Goal: Task Accomplishment & Management: Manage account settings

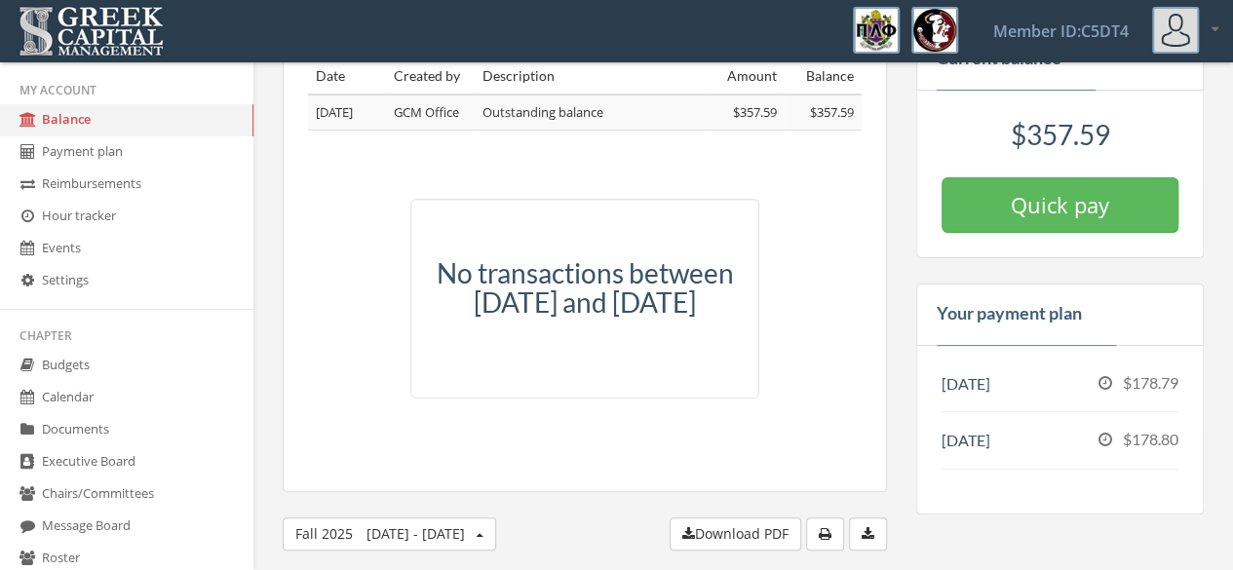
click at [102, 24] on img at bounding box center [91, 31] width 155 height 60
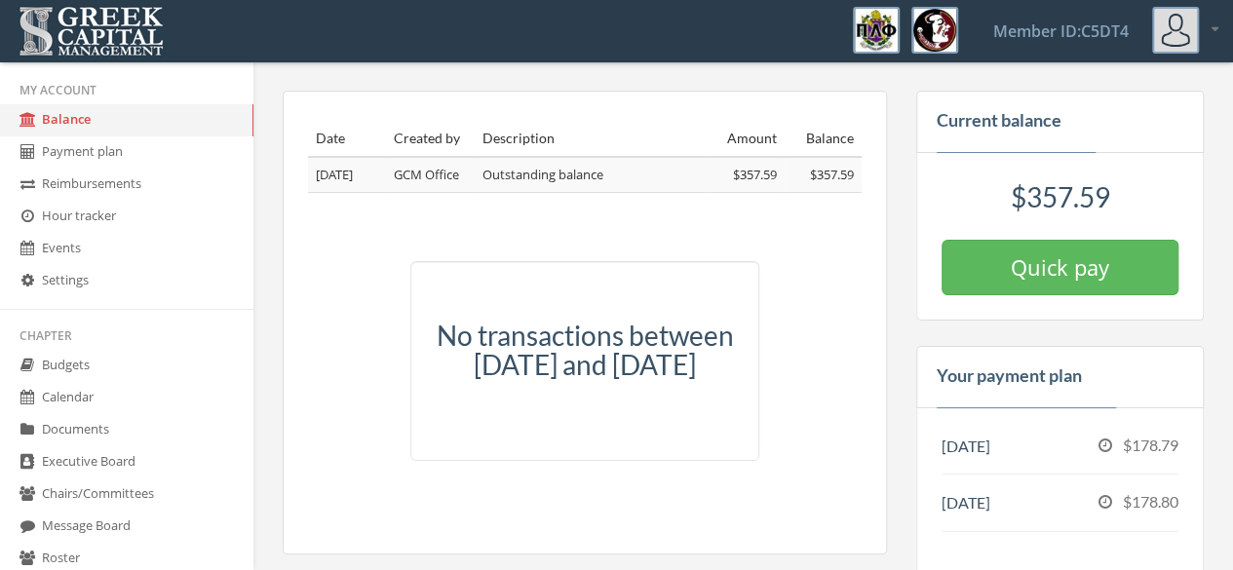
click at [102, 24] on img at bounding box center [91, 31] width 155 height 60
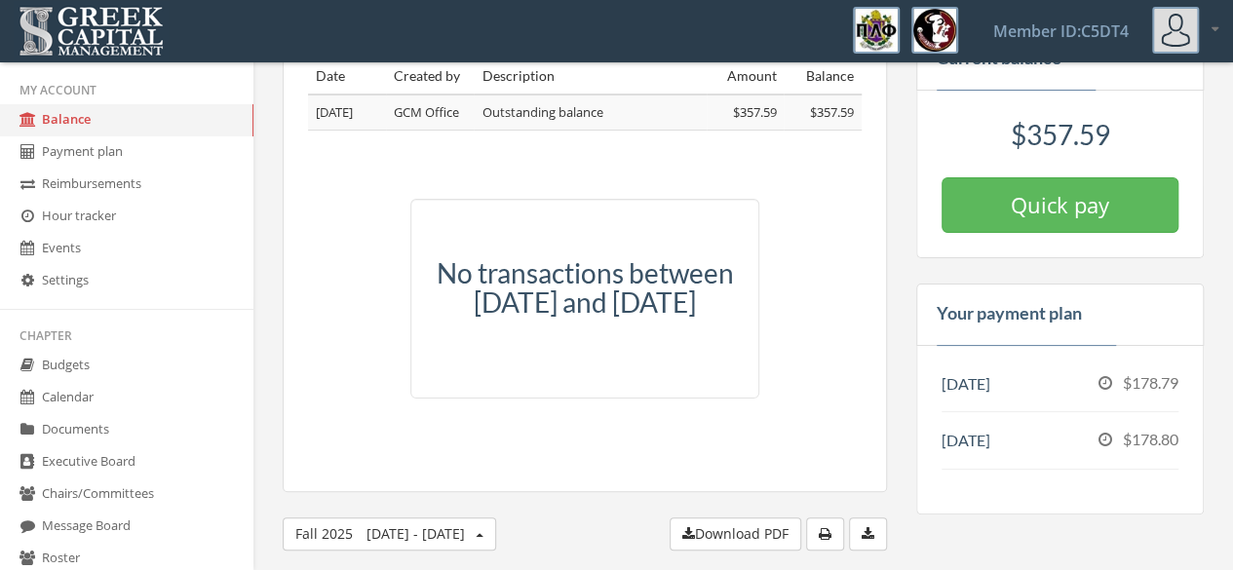
click at [124, 151] on link "Payment plan" at bounding box center [126, 152] width 253 height 32
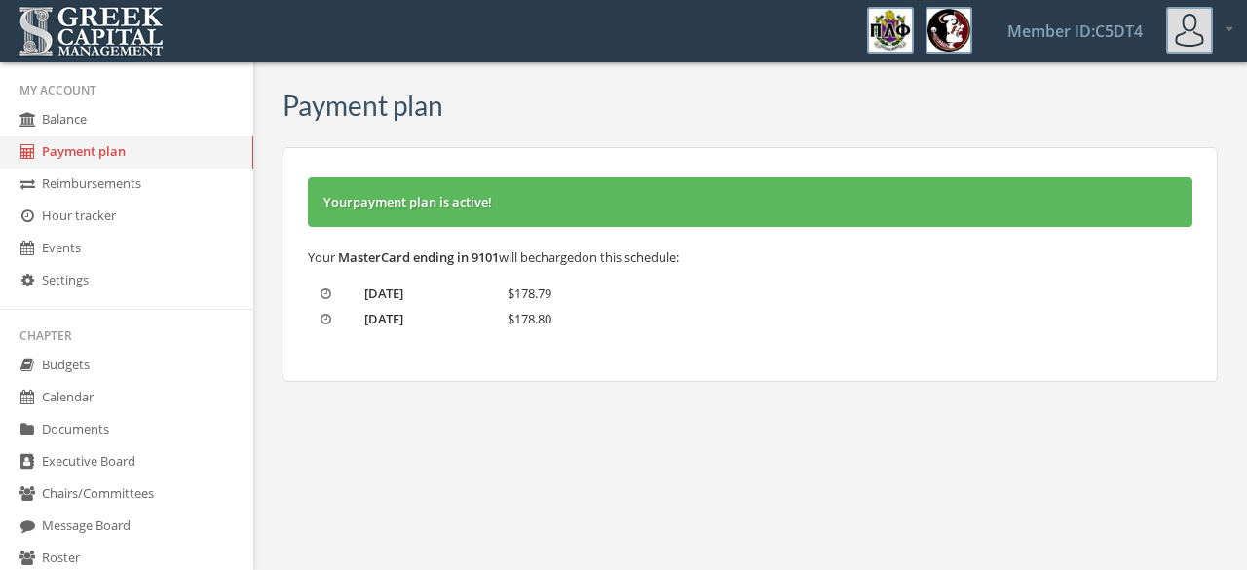
click at [151, 271] on link "Settings" at bounding box center [126, 281] width 253 height 32
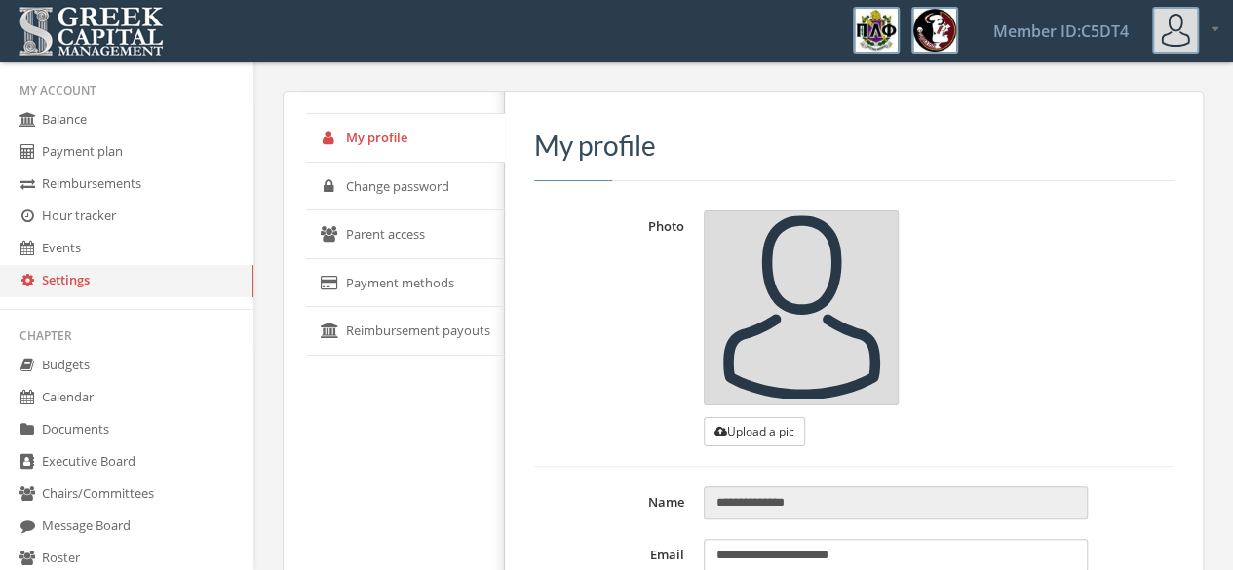
click at [403, 273] on link "Payment methods" at bounding box center [405, 283] width 199 height 49
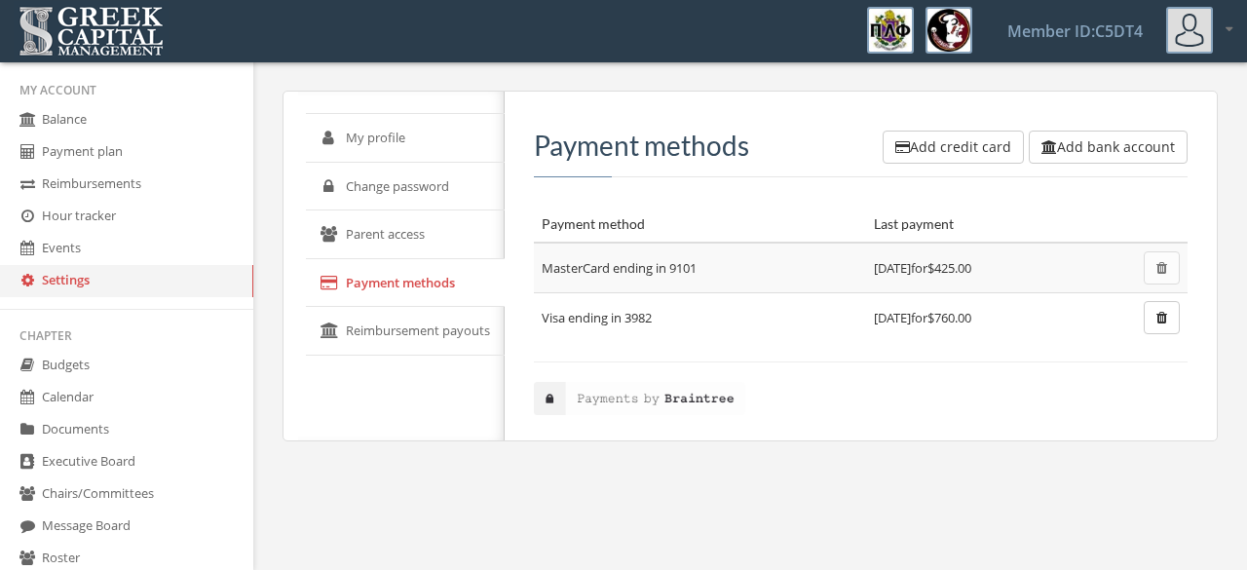
click at [550, 400] on img at bounding box center [639, 398] width 210 height 33
click at [126, 503] on link "Chairs/Committees" at bounding box center [126, 494] width 253 height 32
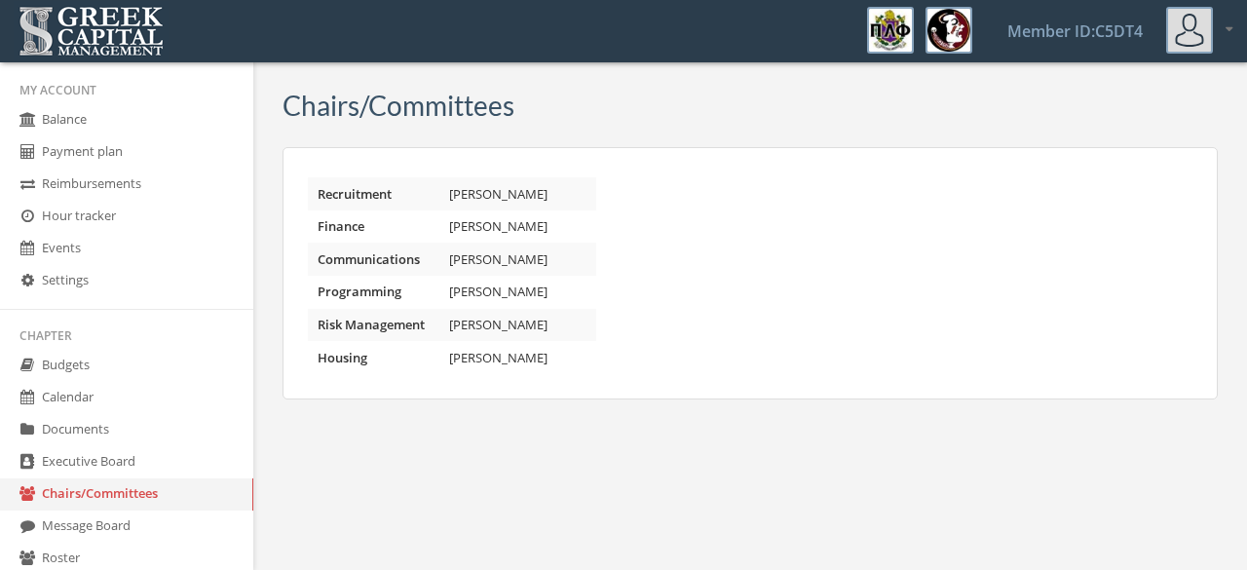
click at [88, 289] on link "Settings" at bounding box center [126, 281] width 253 height 32
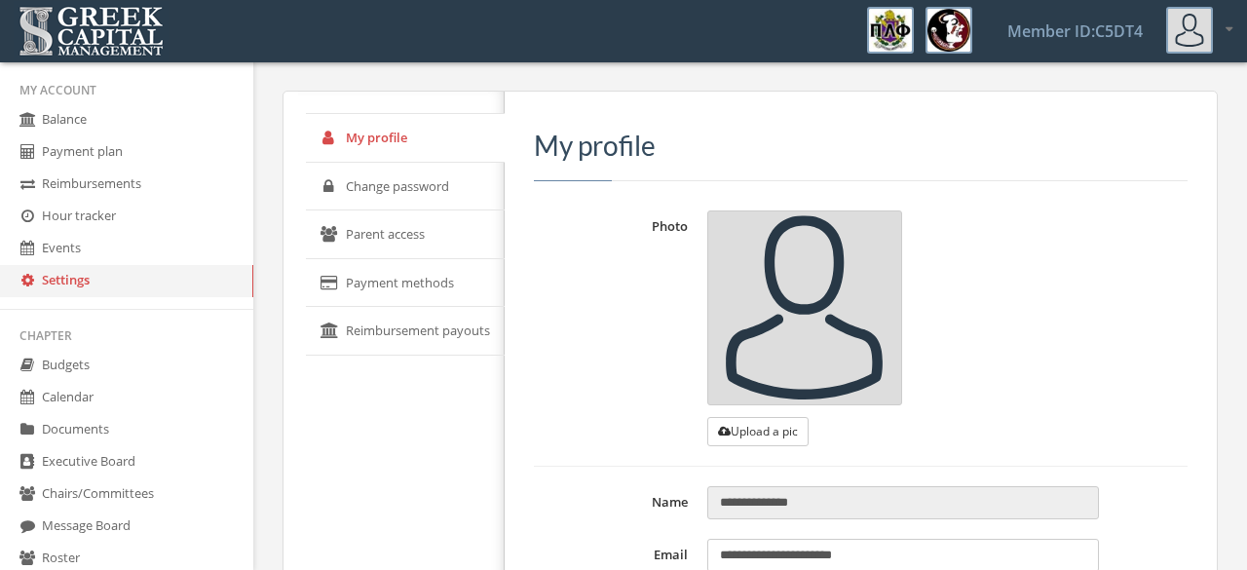
type input "**********"
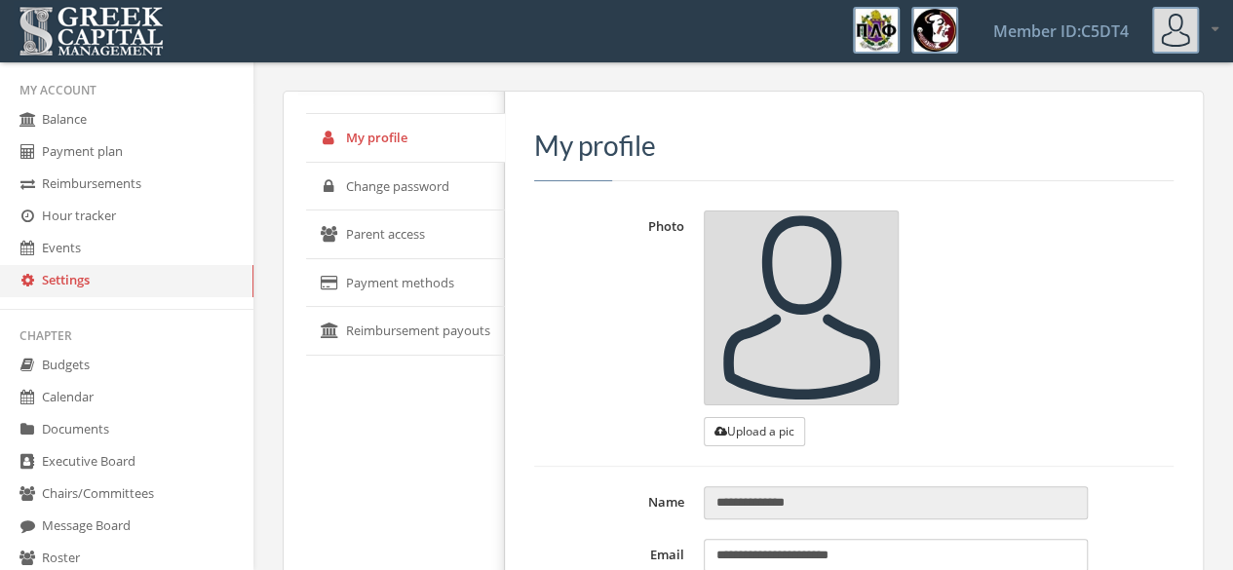
click at [384, 287] on link "Payment methods" at bounding box center [405, 283] width 199 height 49
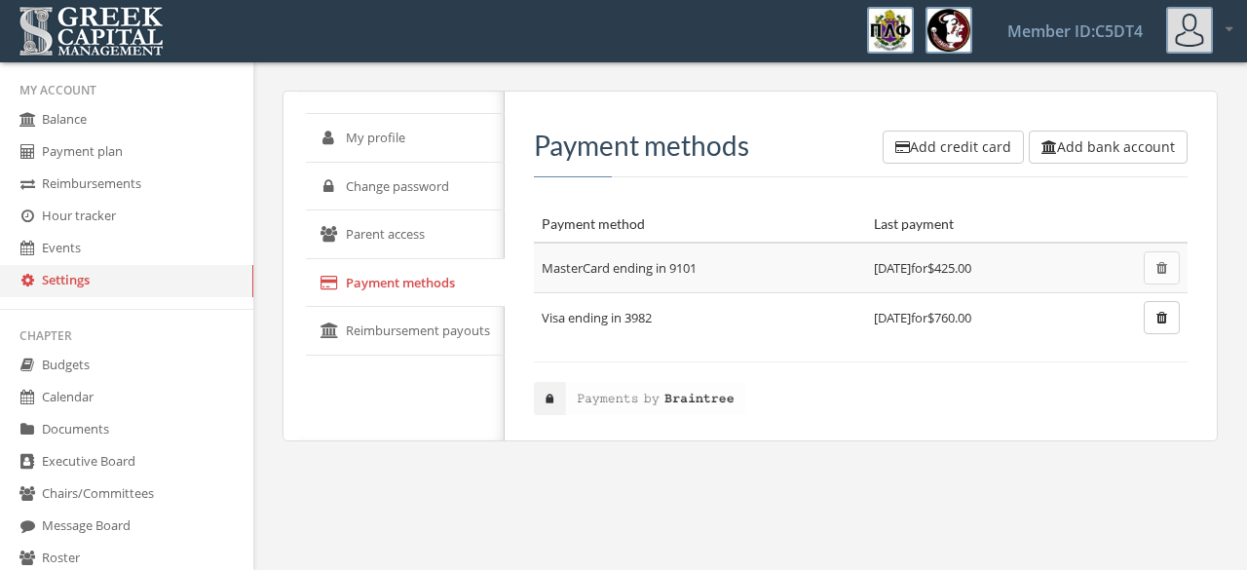
click at [131, 107] on link "Balance" at bounding box center [126, 120] width 253 height 32
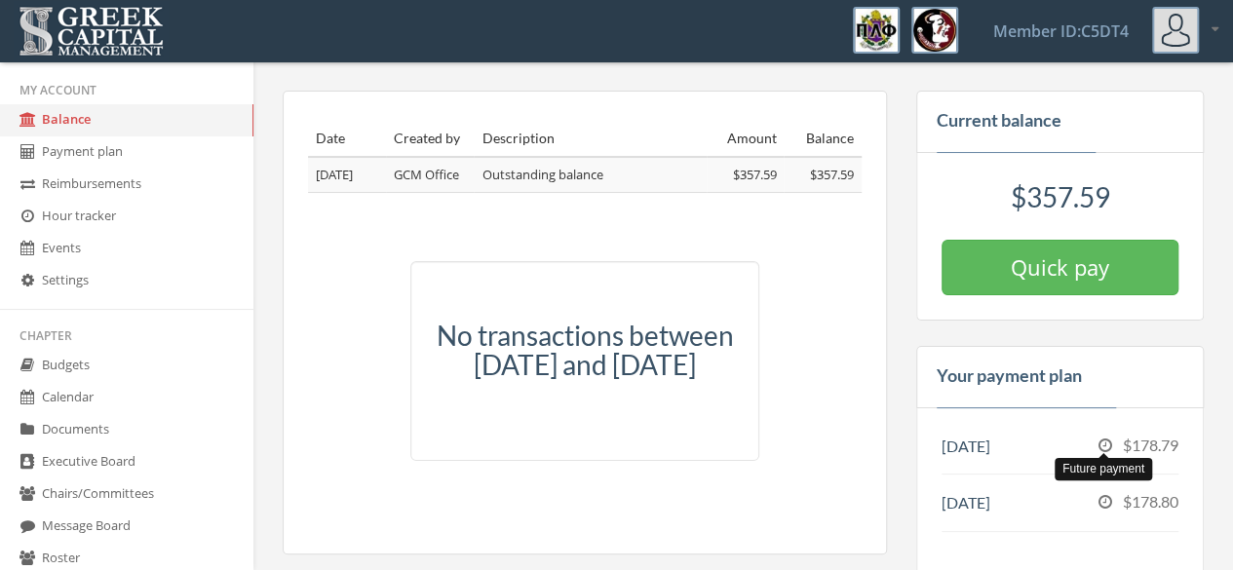
click at [1108, 441] on icon at bounding box center [1105, 446] width 14 height 16
click at [1105, 441] on icon at bounding box center [1105, 446] width 14 height 16
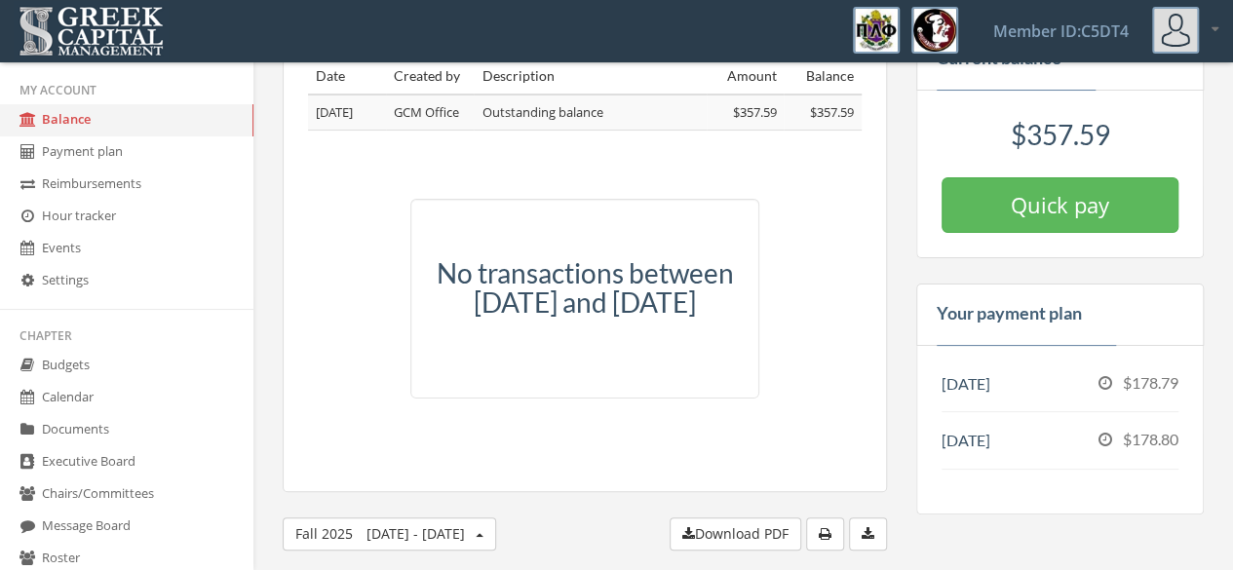
click at [86, 162] on link "Payment plan" at bounding box center [126, 152] width 253 height 32
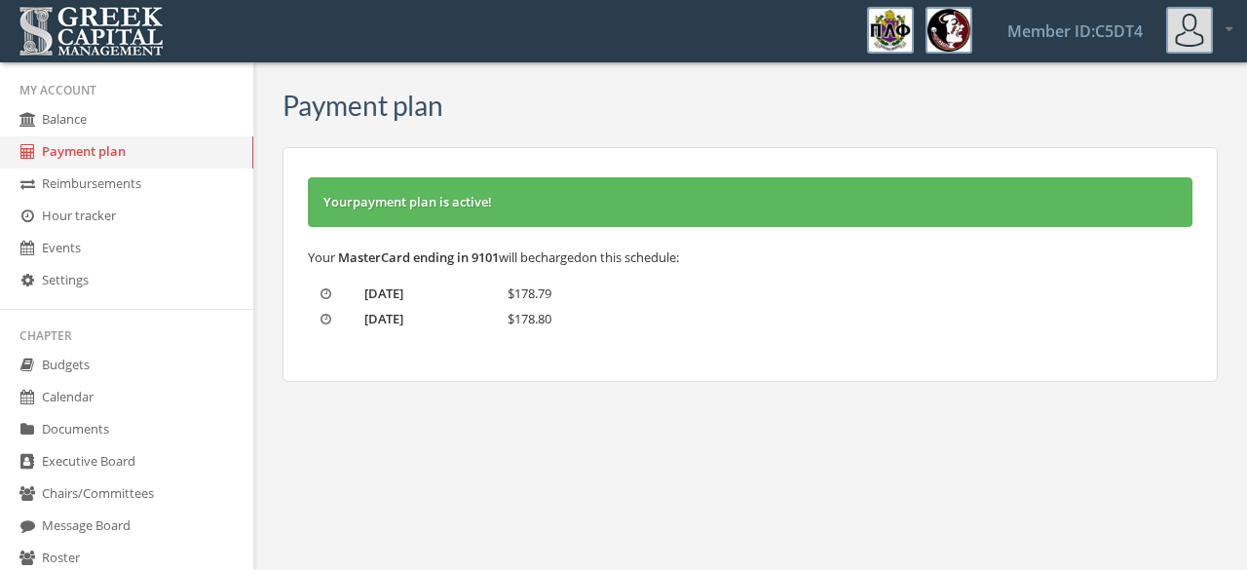
click at [1102, 32] on link "Member ID: C5DT4" at bounding box center [1075, 31] width 182 height 60
click at [1223, 24] on div at bounding box center [1199, 30] width 66 height 47
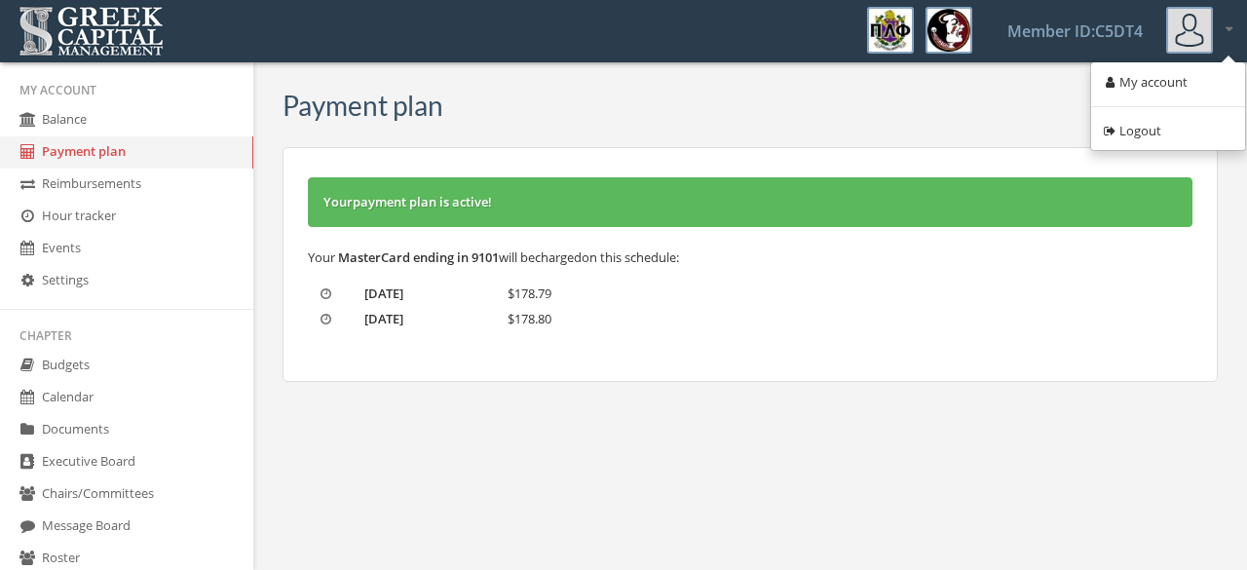
click at [84, 243] on link "Events" at bounding box center [126, 249] width 253 height 32
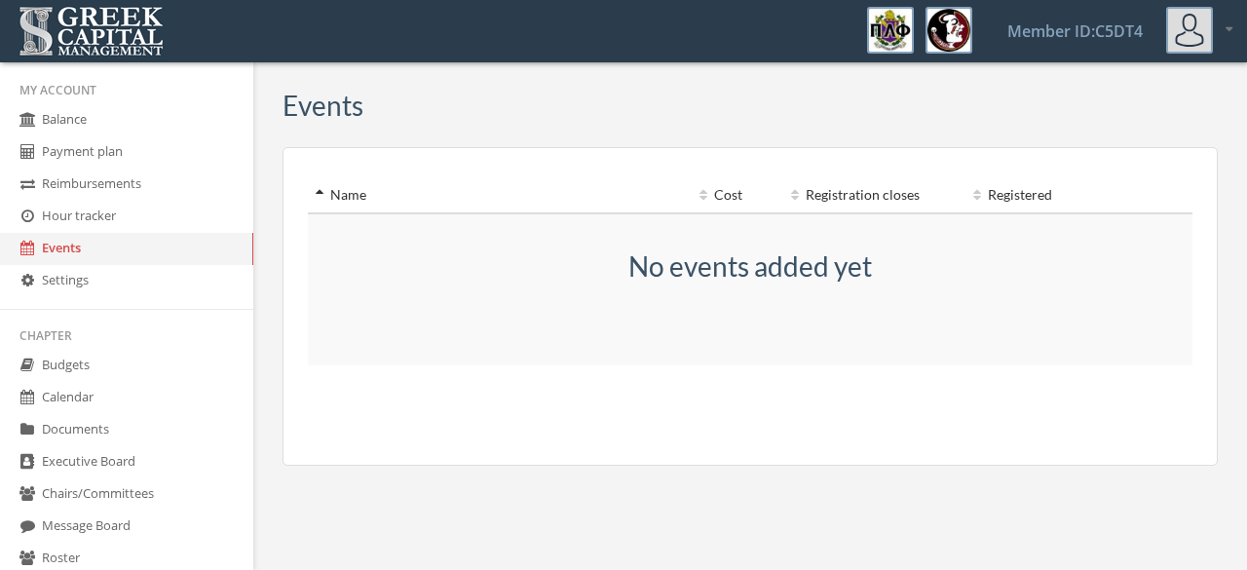
click at [123, 287] on link "Settings" at bounding box center [126, 281] width 253 height 32
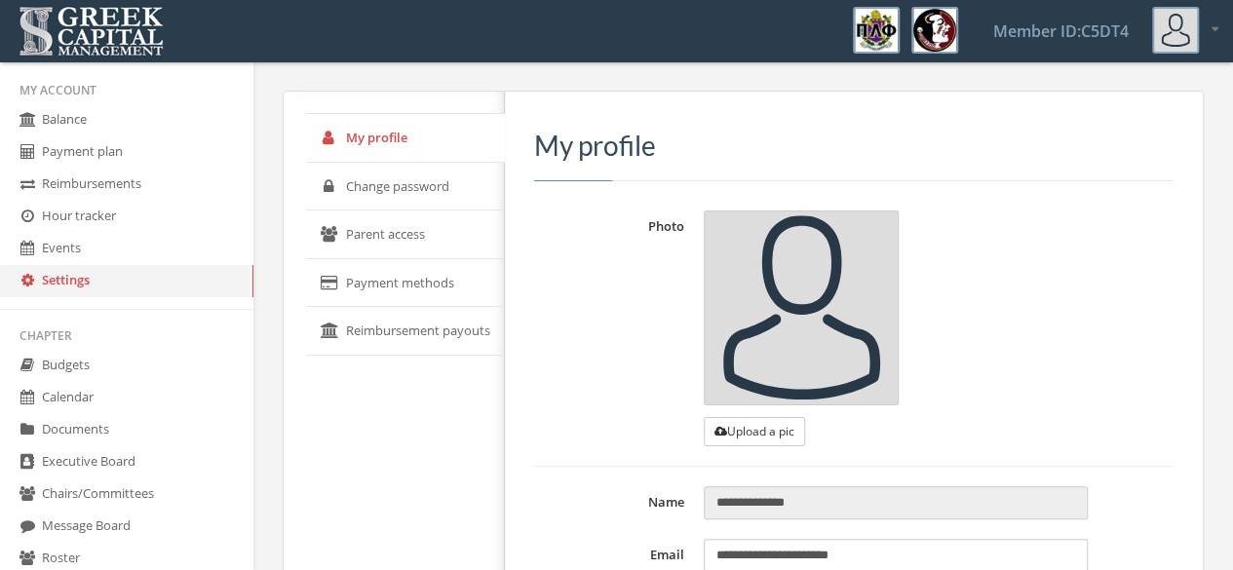
click at [411, 266] on link "Payment methods" at bounding box center [405, 283] width 199 height 49
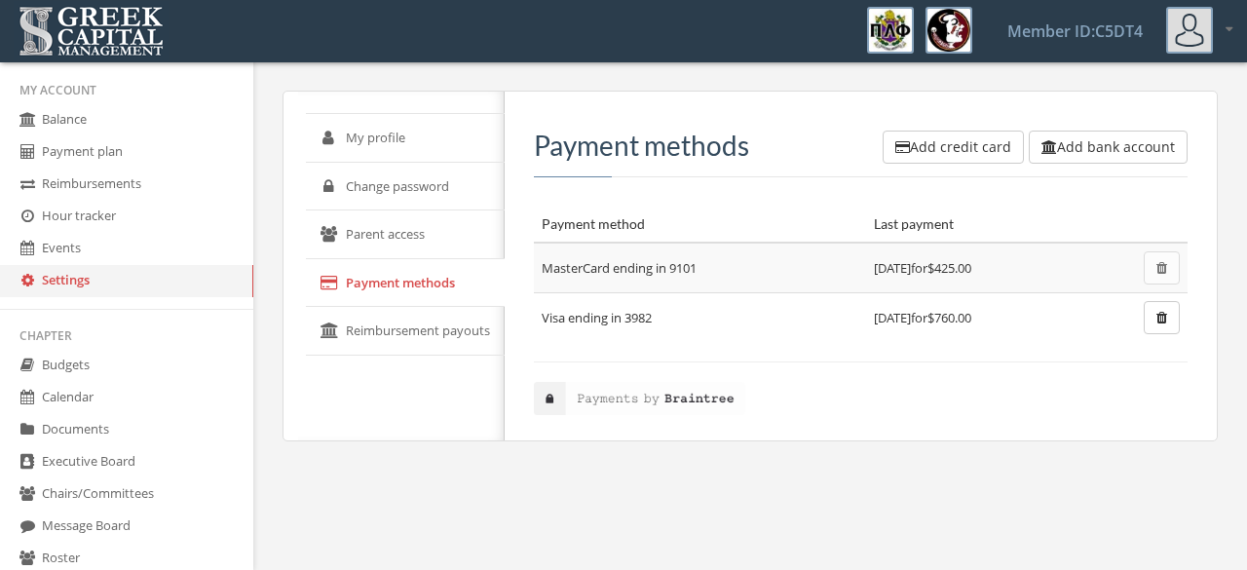
click at [491, 231] on link "Parent access" at bounding box center [405, 234] width 199 height 49
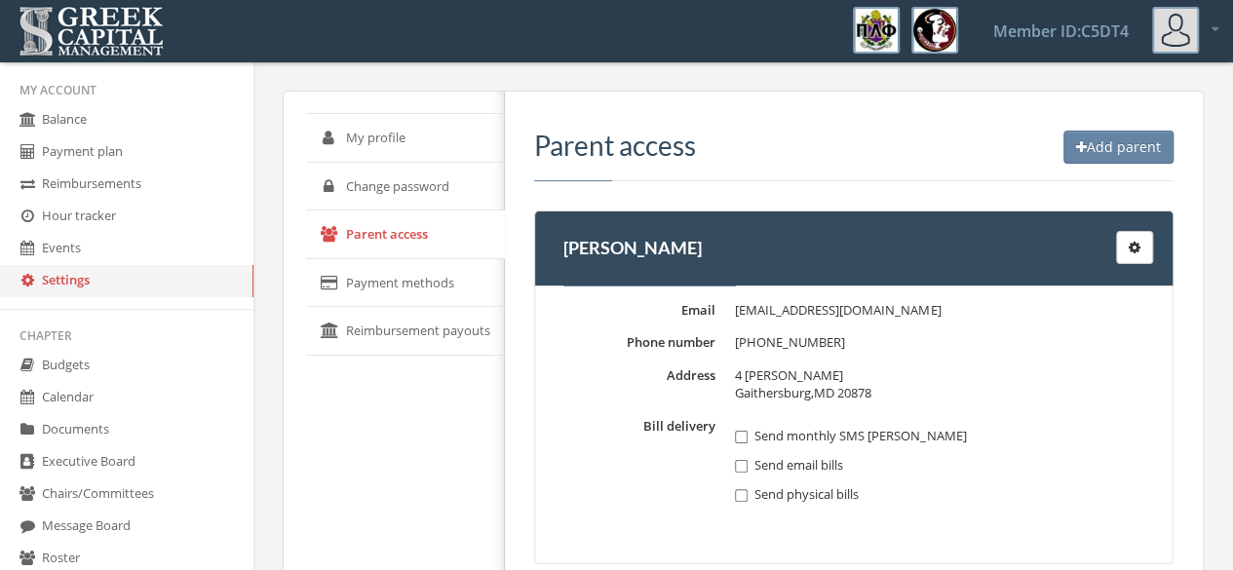
click at [392, 190] on link "Change password" at bounding box center [405, 187] width 199 height 49
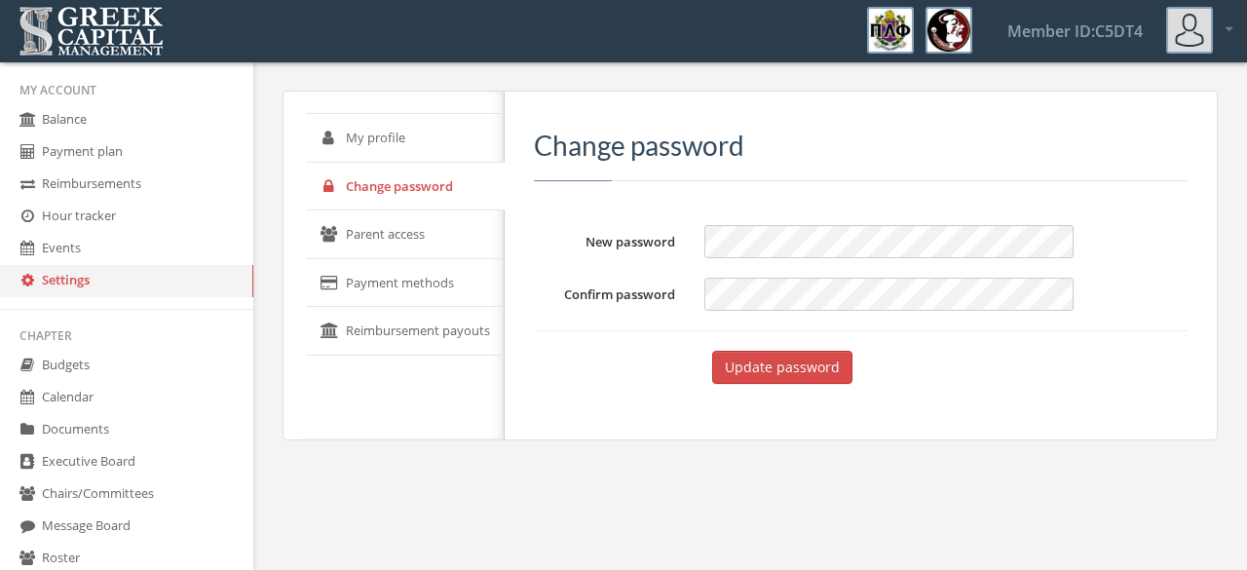
click at [365, 154] on link "My profile" at bounding box center [405, 138] width 199 height 49
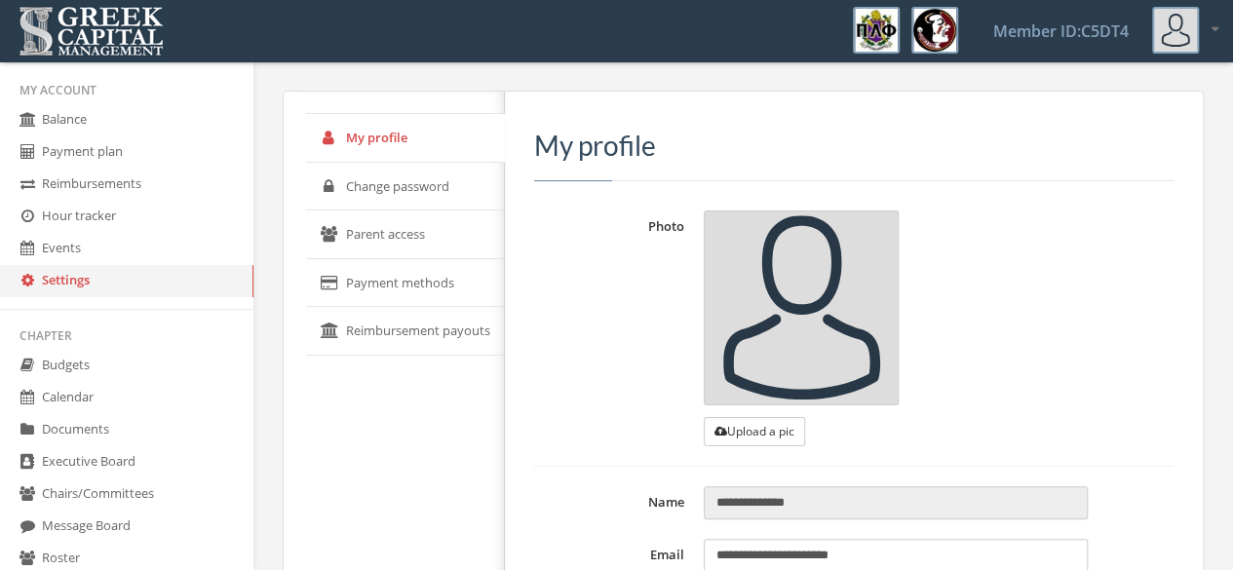
type input "**********"
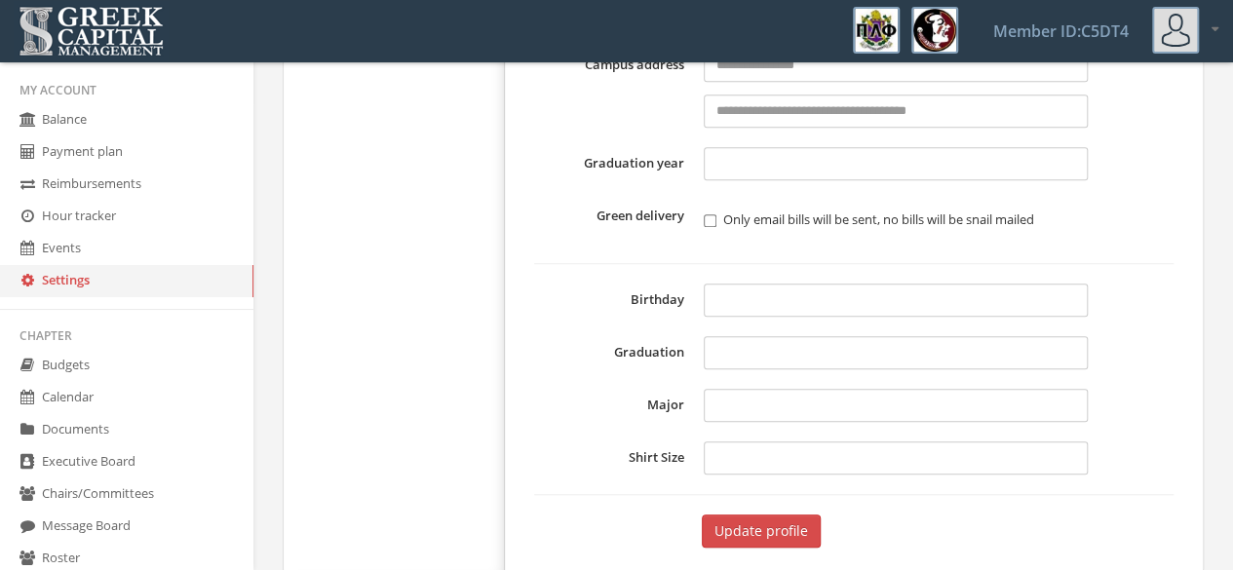
scroll to position [673, 0]
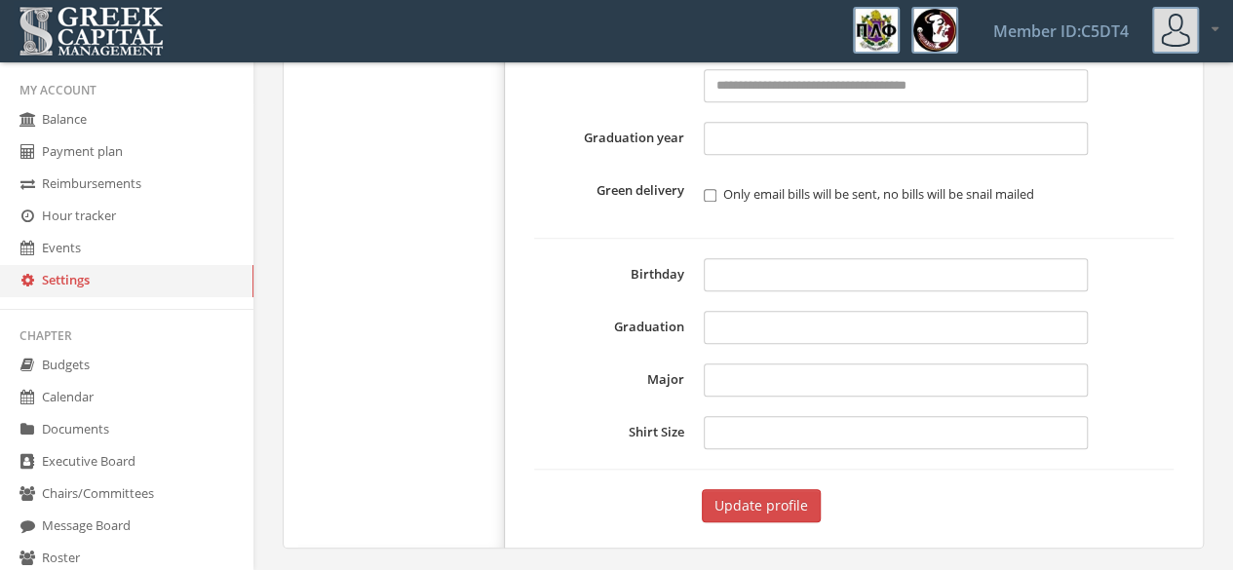
click at [91, 252] on link "Events" at bounding box center [126, 249] width 253 height 32
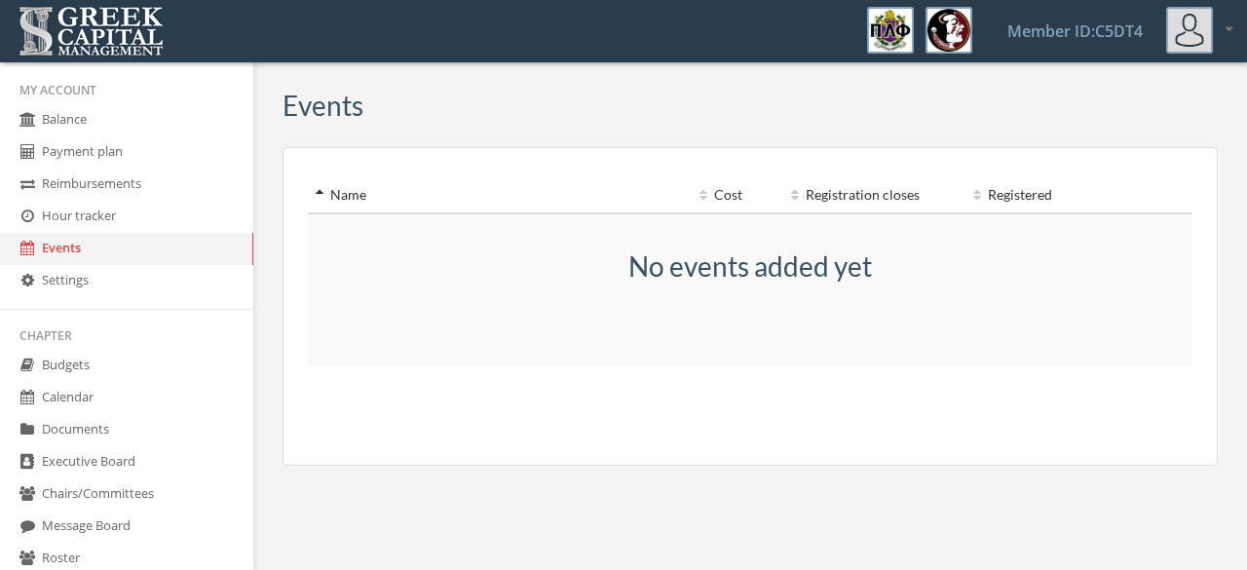
click at [71, 225] on link "Hour tracker" at bounding box center [126, 217] width 253 height 32
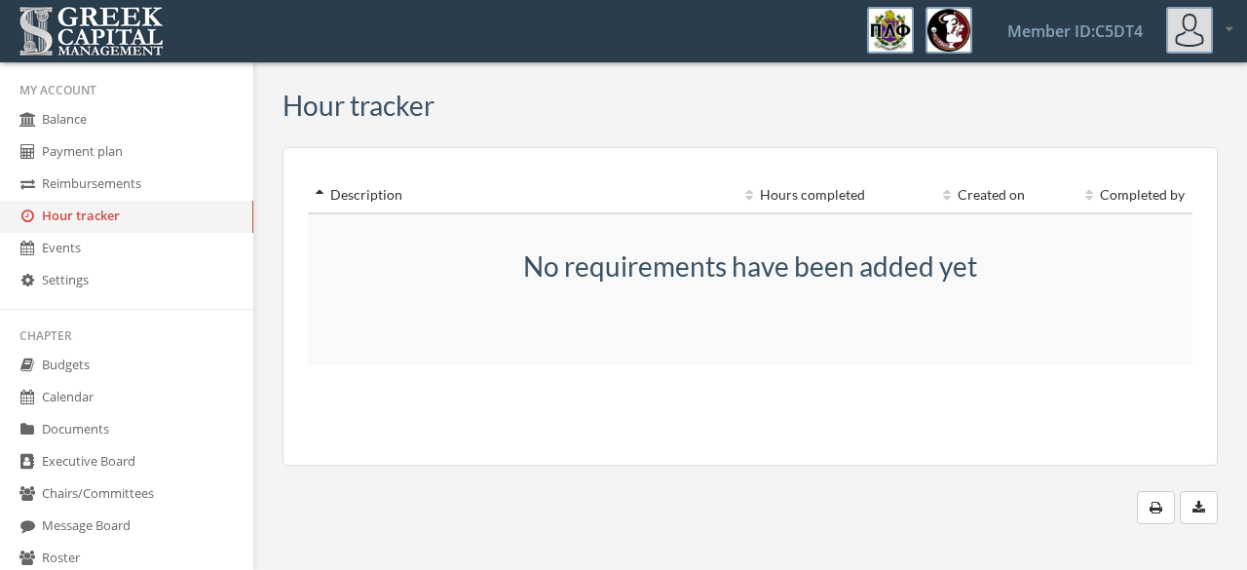
click at [90, 190] on link "Reimbursements" at bounding box center [126, 185] width 253 height 32
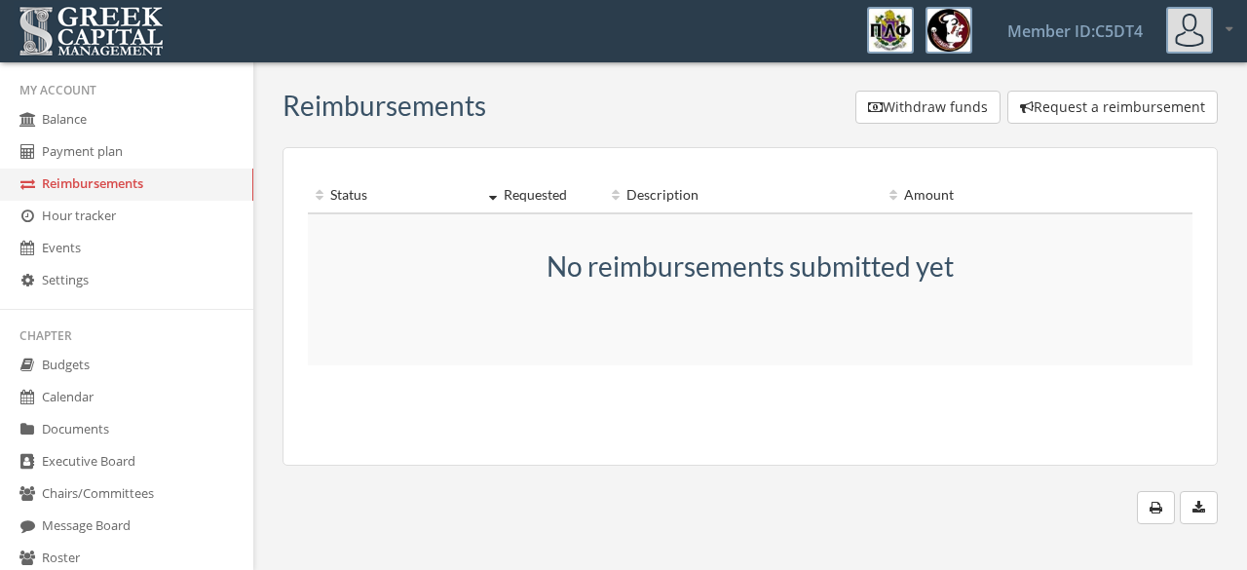
click at [124, 159] on link "Payment plan" at bounding box center [126, 152] width 253 height 32
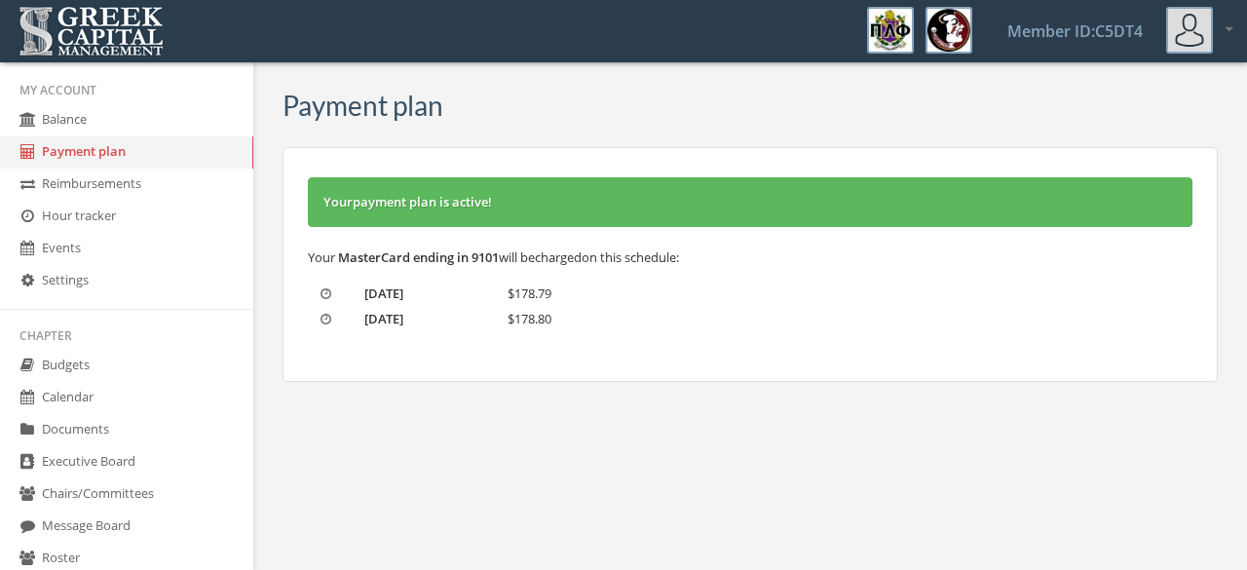
click at [84, 125] on link "Balance" at bounding box center [126, 120] width 253 height 32
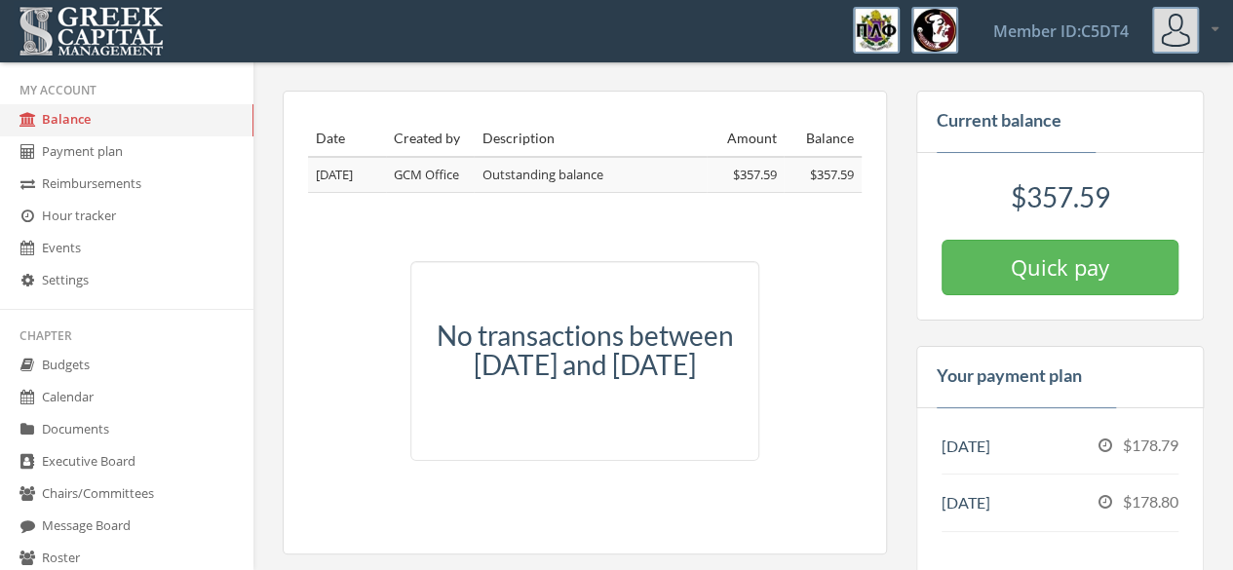
click at [123, 217] on link "Hour tracker" at bounding box center [126, 217] width 253 height 32
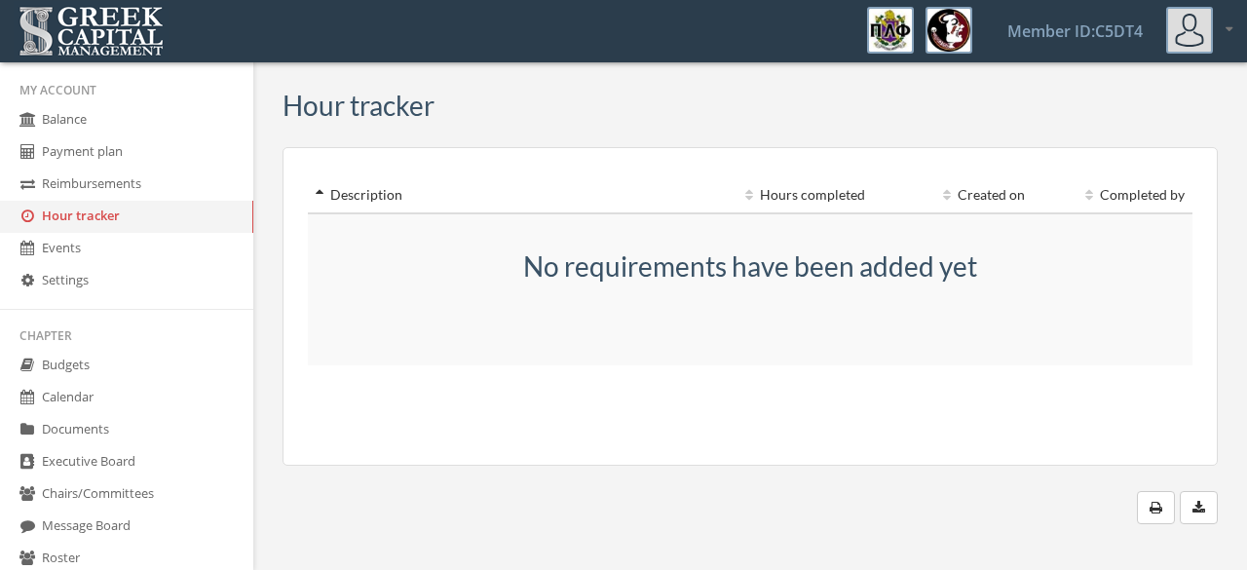
click at [131, 182] on link "Reimbursements" at bounding box center [126, 185] width 253 height 32
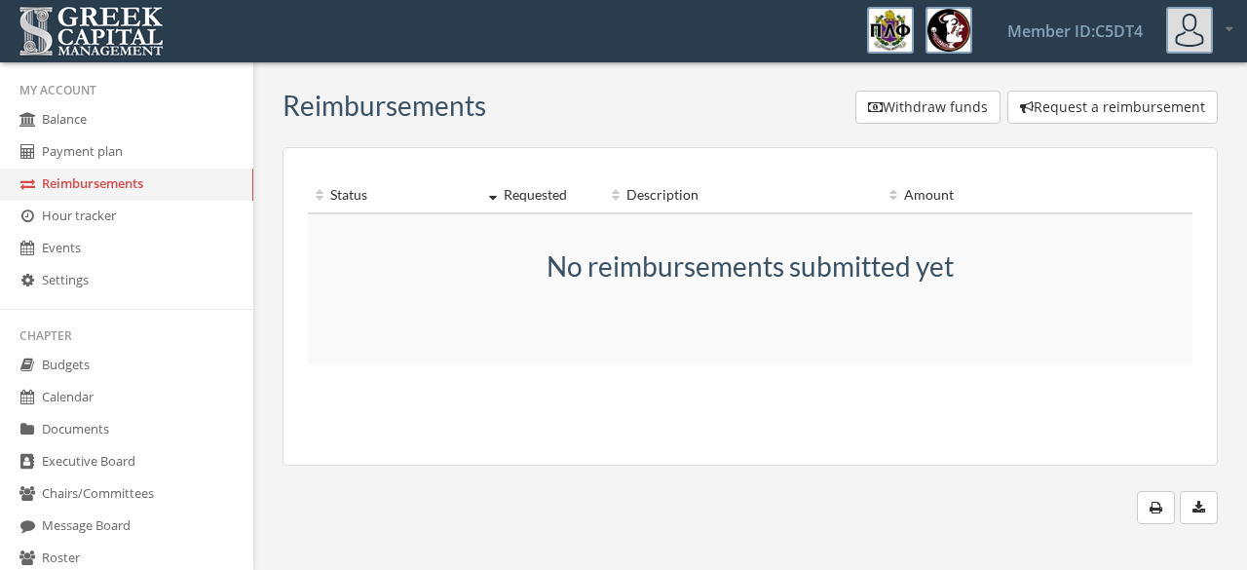
click at [125, 149] on link "Payment plan" at bounding box center [126, 152] width 253 height 32
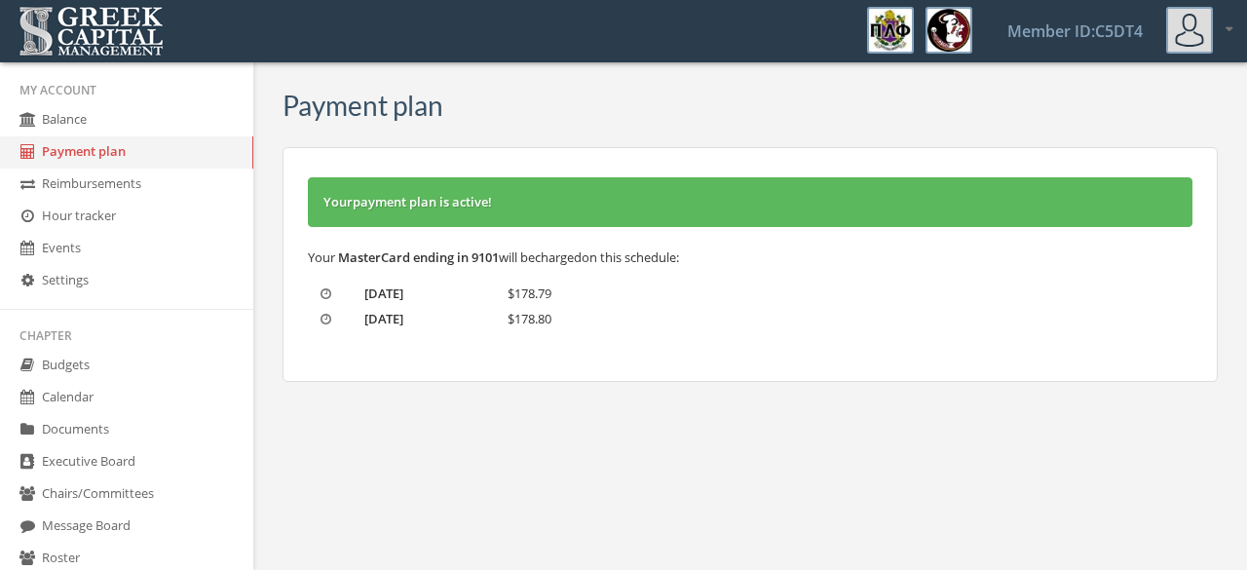
click at [1130, 48] on link "Member ID: C5DT4" at bounding box center [1075, 31] width 182 height 60
click at [1232, 25] on div "My account Logout" at bounding box center [1206, 30] width 80 height 58
click at [1232, 28] on icon at bounding box center [1229, 28] width 7 height 13
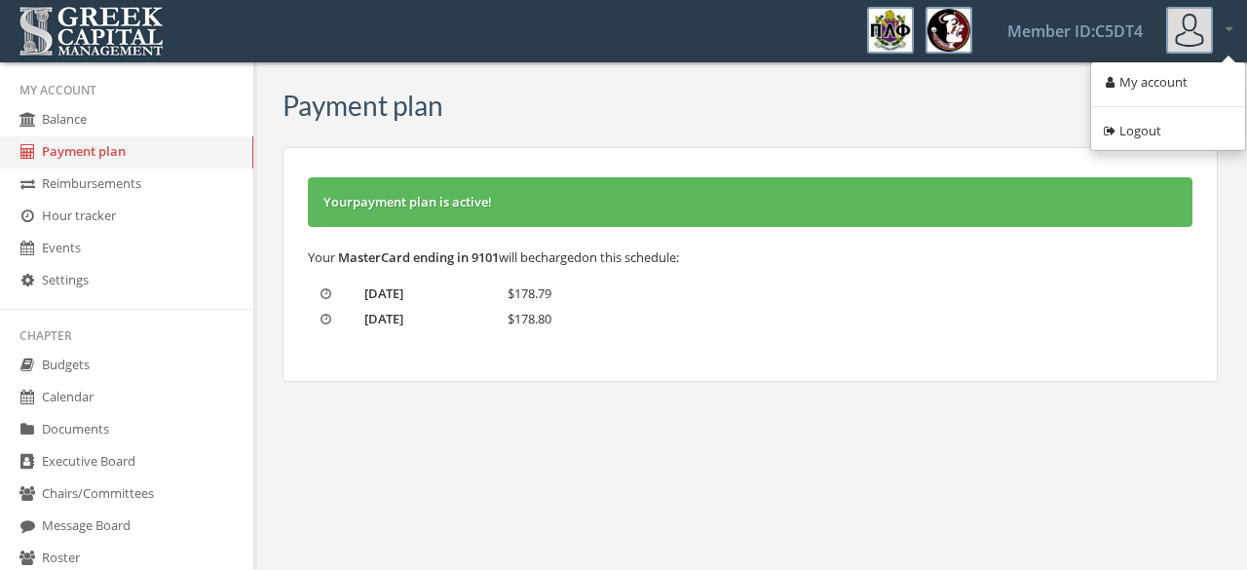
click at [1169, 71] on link "My account" at bounding box center [1168, 82] width 140 height 30
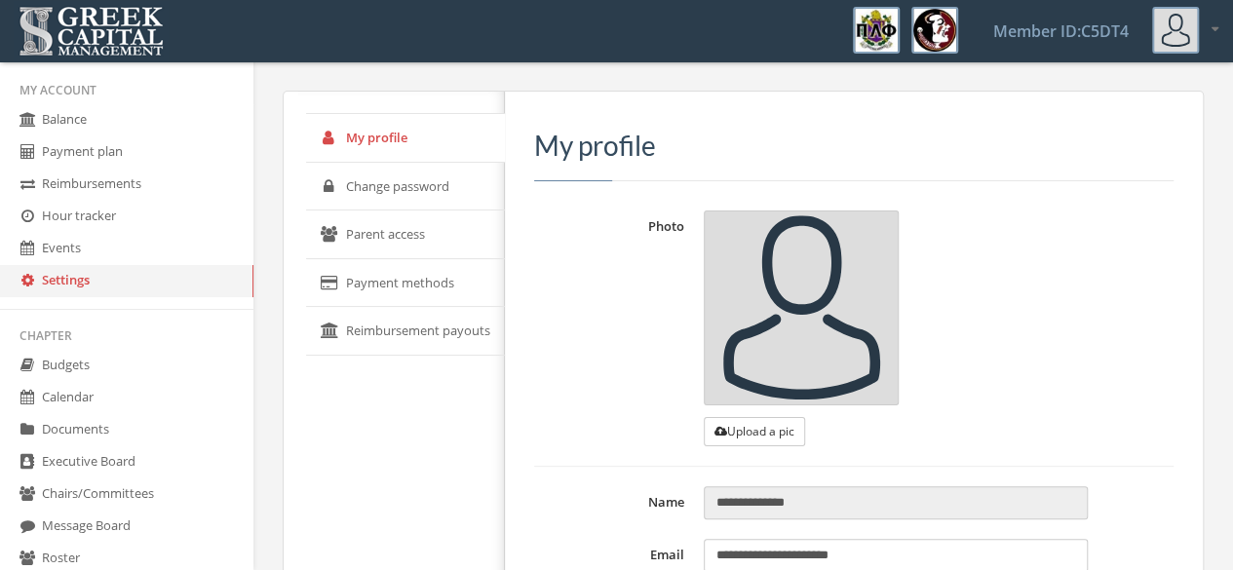
type input "**********"
click at [386, 248] on link "Parent access" at bounding box center [405, 234] width 199 height 49
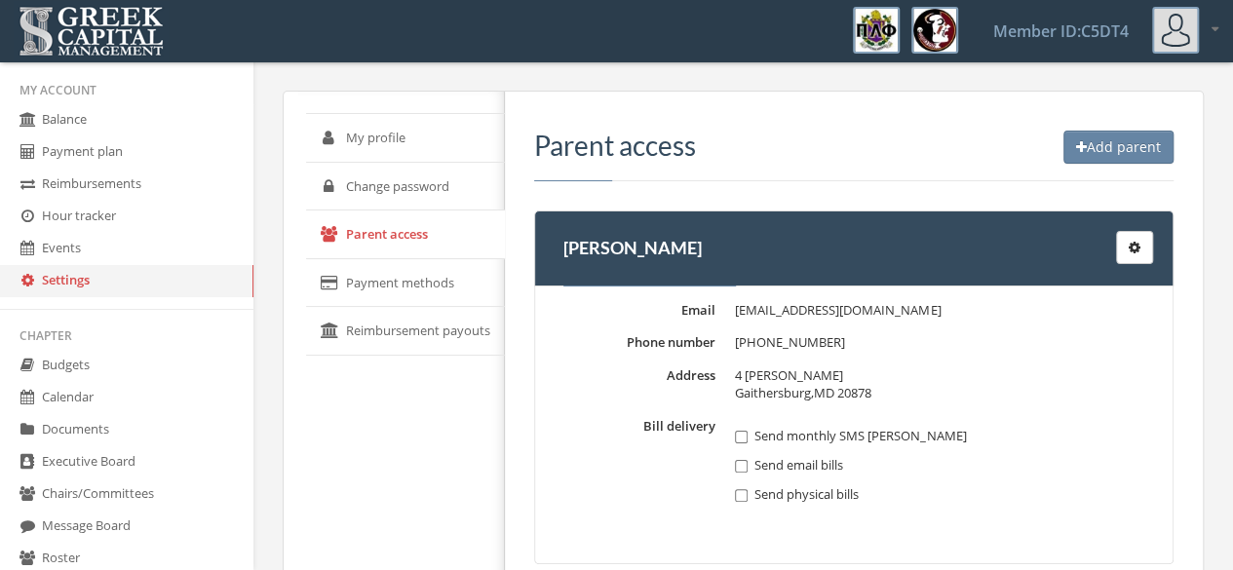
click at [420, 286] on link "Payment methods" at bounding box center [405, 283] width 199 height 49
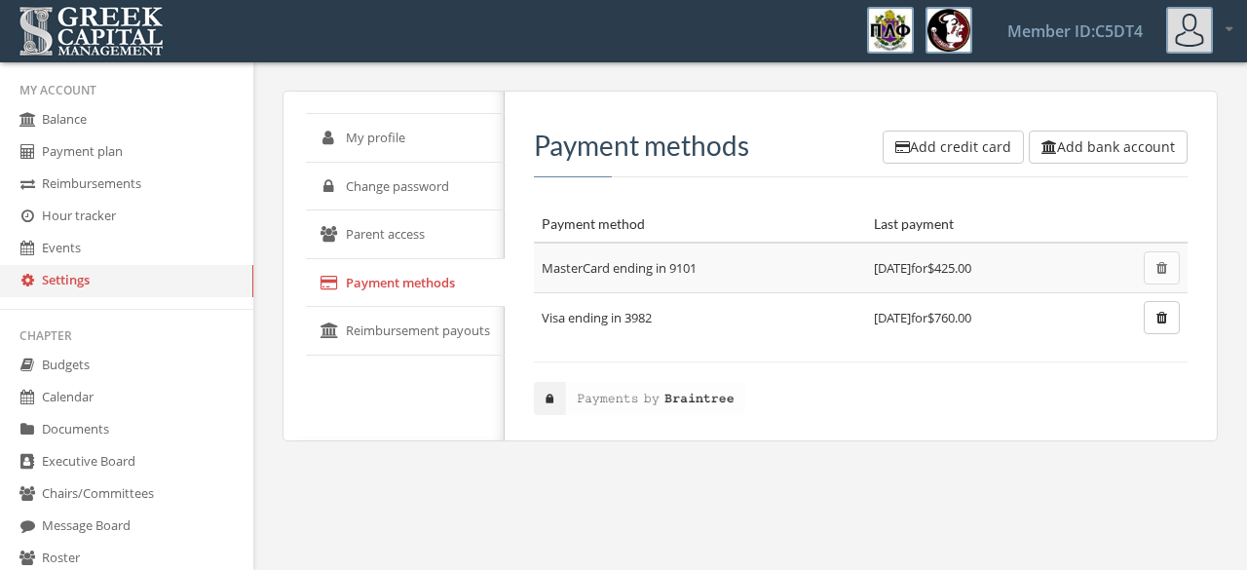
click at [914, 155] on button "Add credit card" at bounding box center [953, 147] width 141 height 33
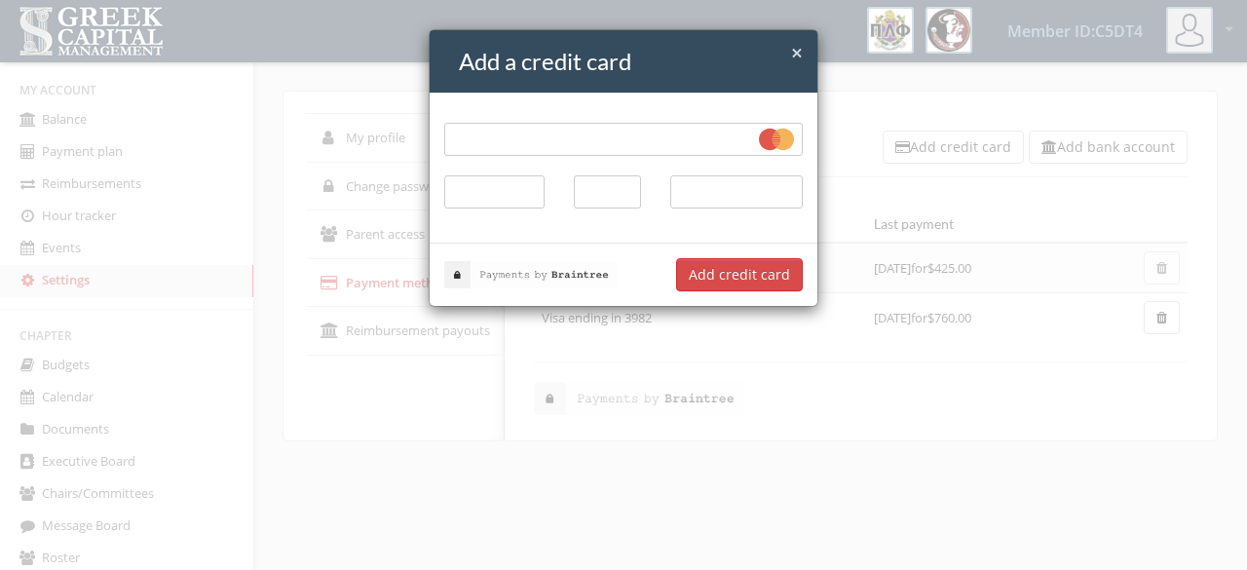
click at [662, 241] on div at bounding box center [624, 168] width 388 height 149
click at [745, 280] on button "Add credit card" at bounding box center [739, 274] width 127 height 33
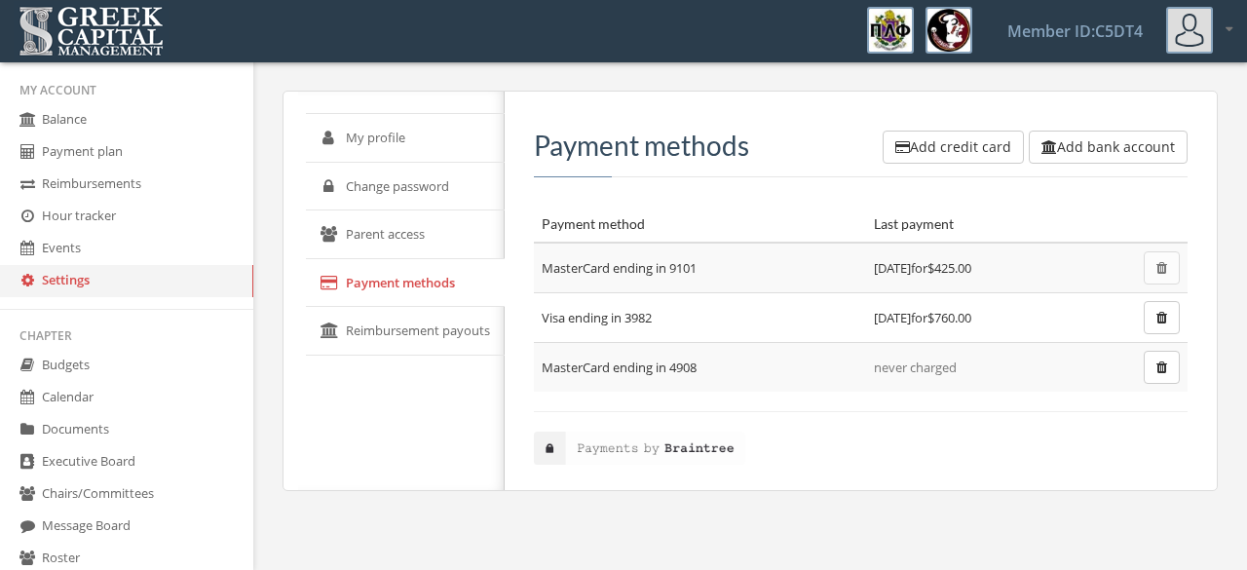
click at [436, 327] on link "Reimbursement payouts" at bounding box center [405, 331] width 199 height 49
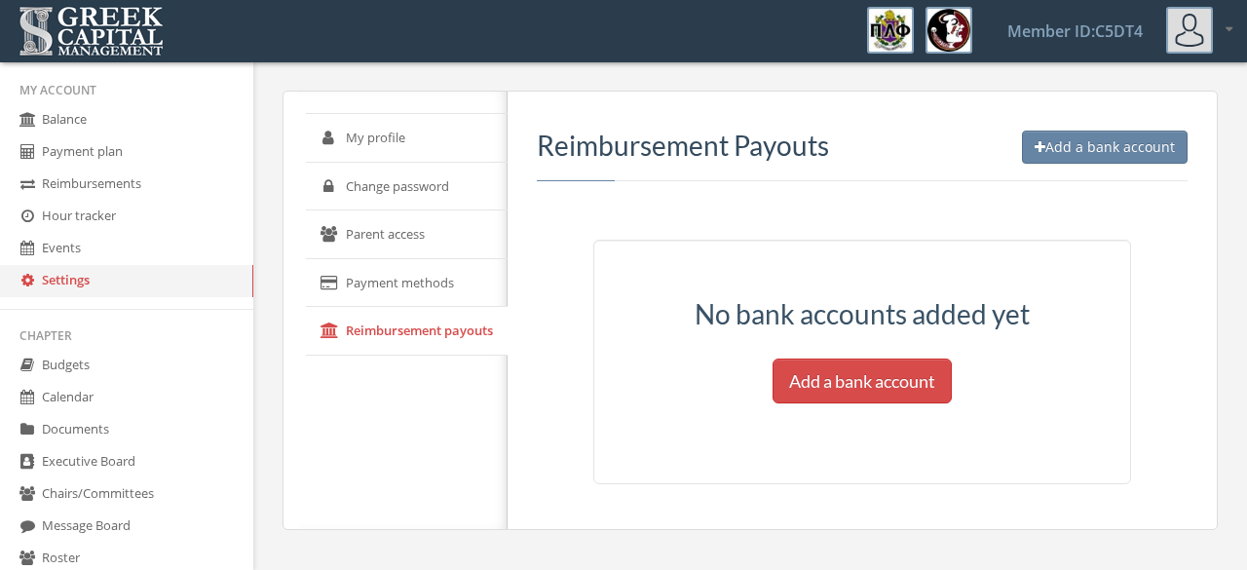
click at [378, 240] on link "Parent access" at bounding box center [407, 234] width 202 height 49
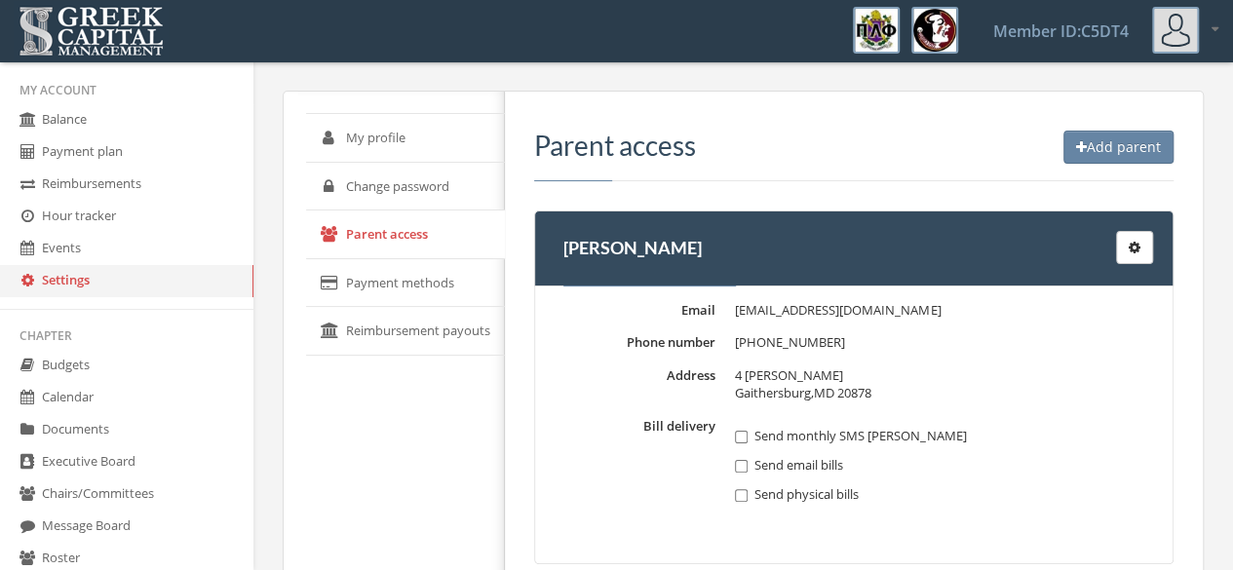
scroll to position [69, 0]
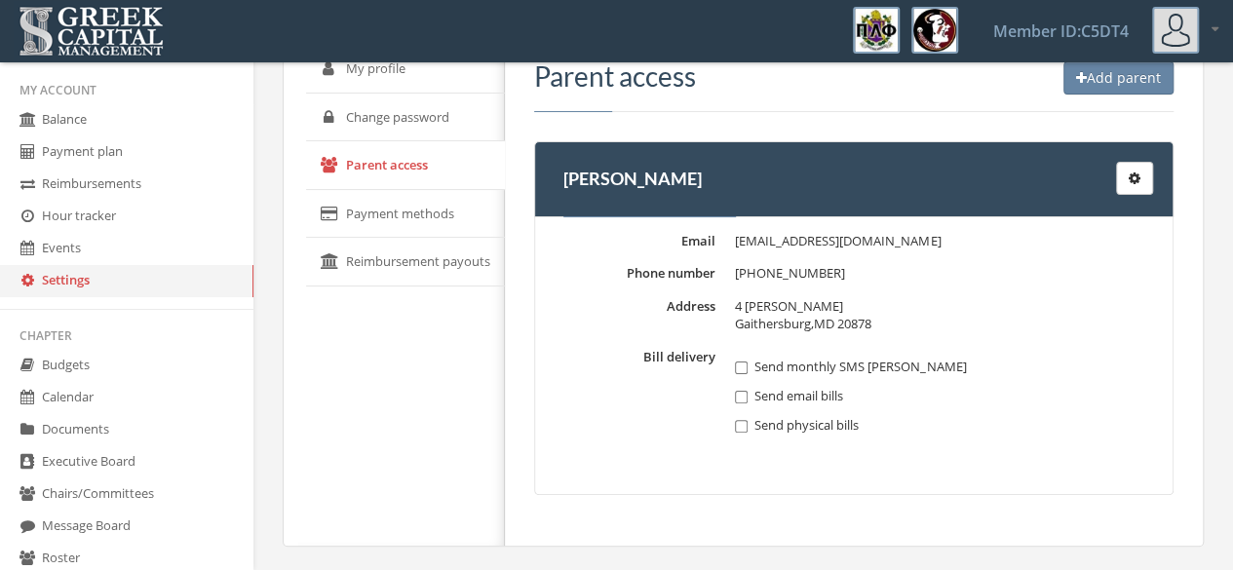
click at [433, 133] on link "Change password" at bounding box center [405, 118] width 199 height 49
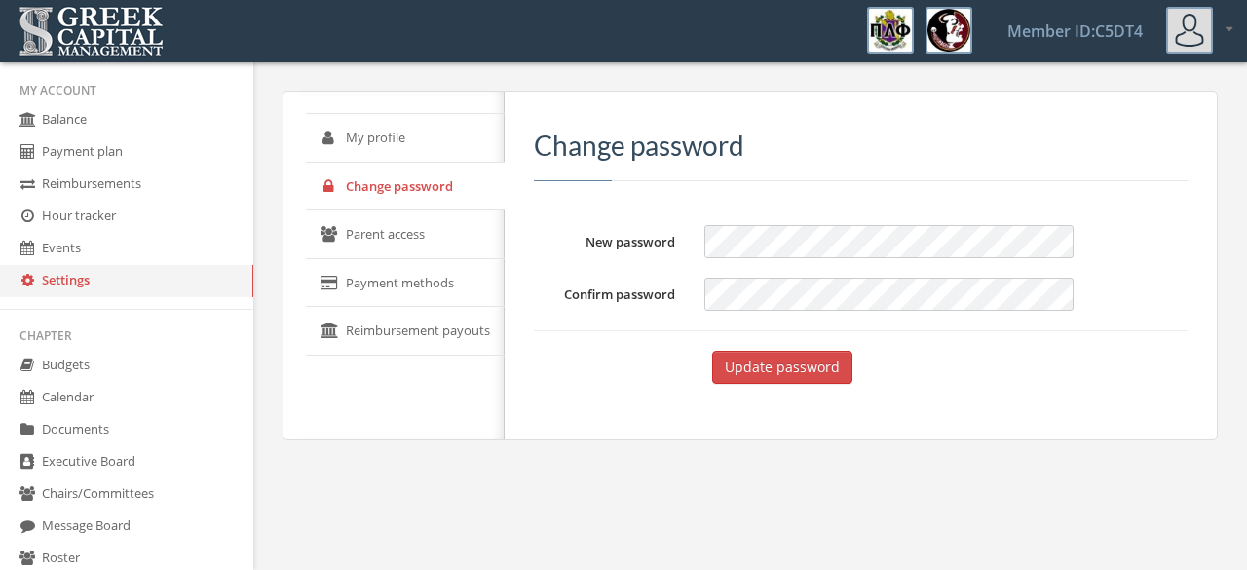
click at [398, 135] on link "My profile" at bounding box center [405, 138] width 199 height 49
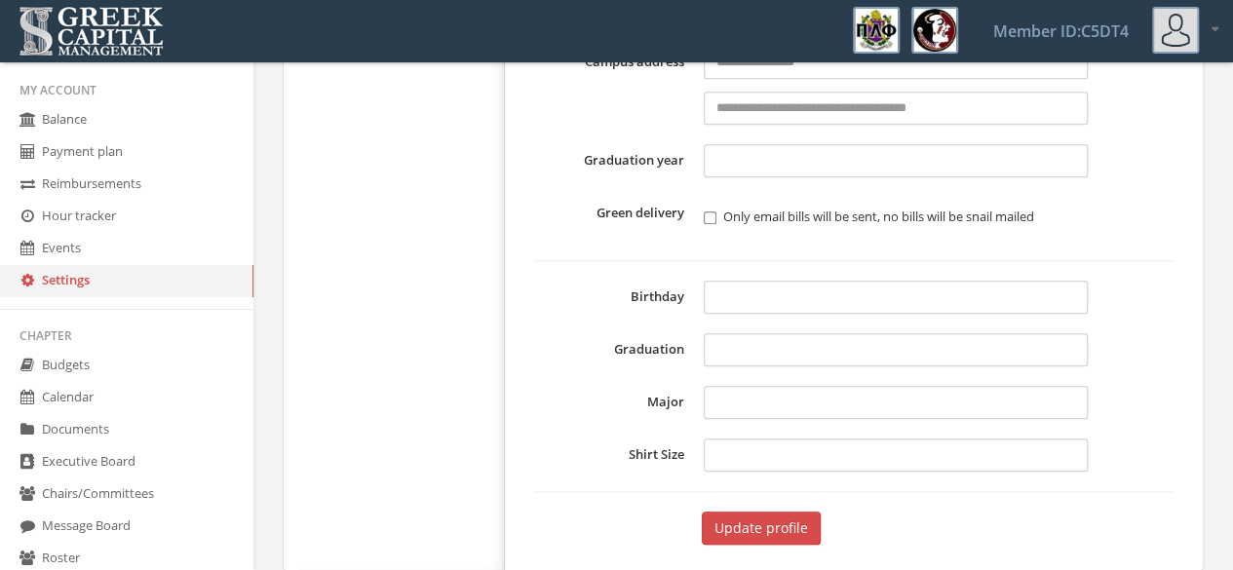
scroll to position [673, 0]
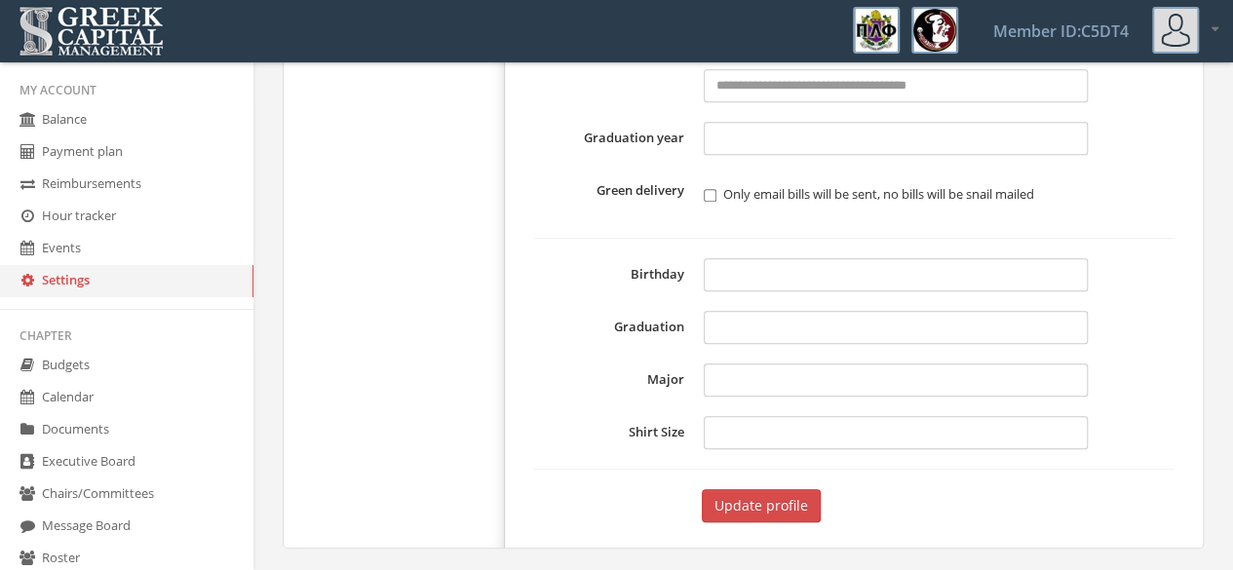
click at [42, 252] on link "Events" at bounding box center [126, 249] width 253 height 32
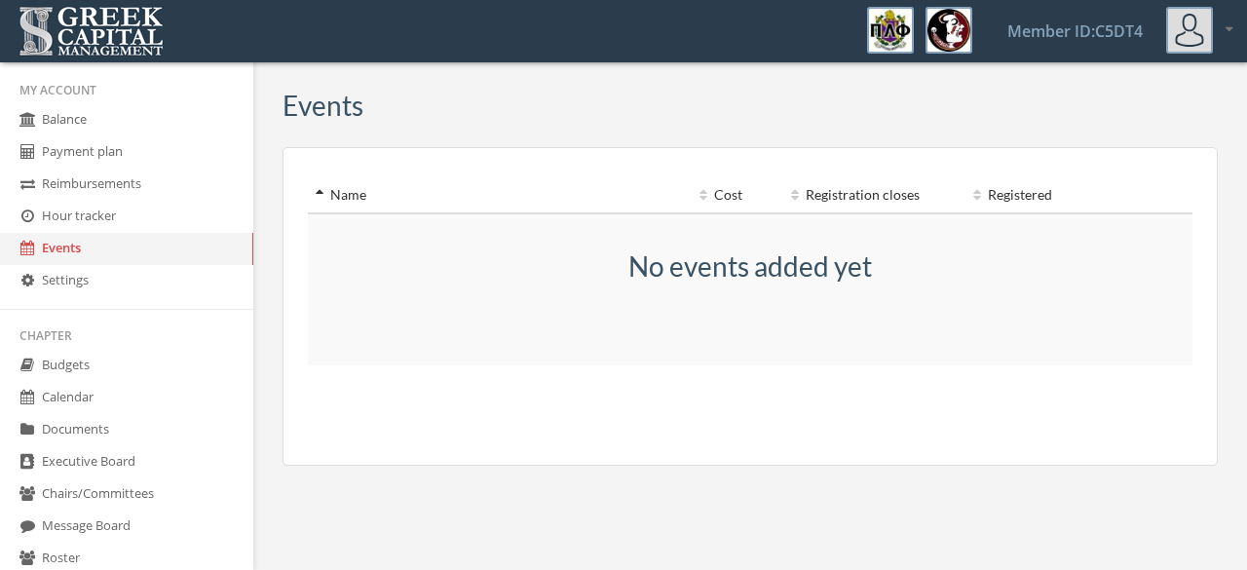
click at [111, 155] on link "Payment plan" at bounding box center [126, 152] width 253 height 32
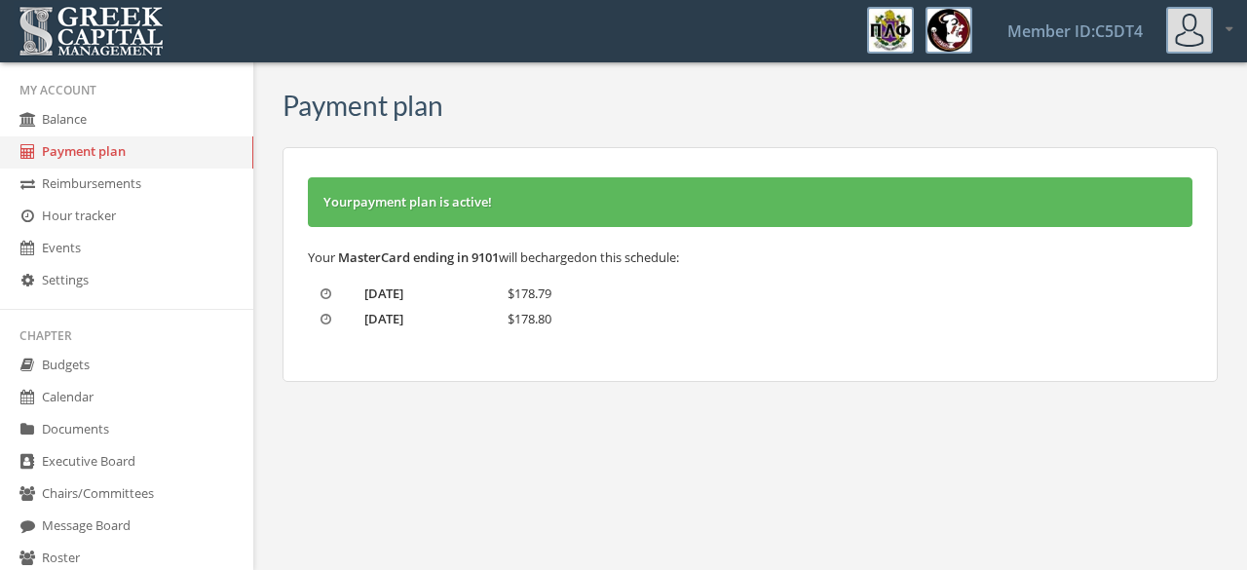
click at [104, 127] on link "Balance" at bounding box center [126, 120] width 253 height 32
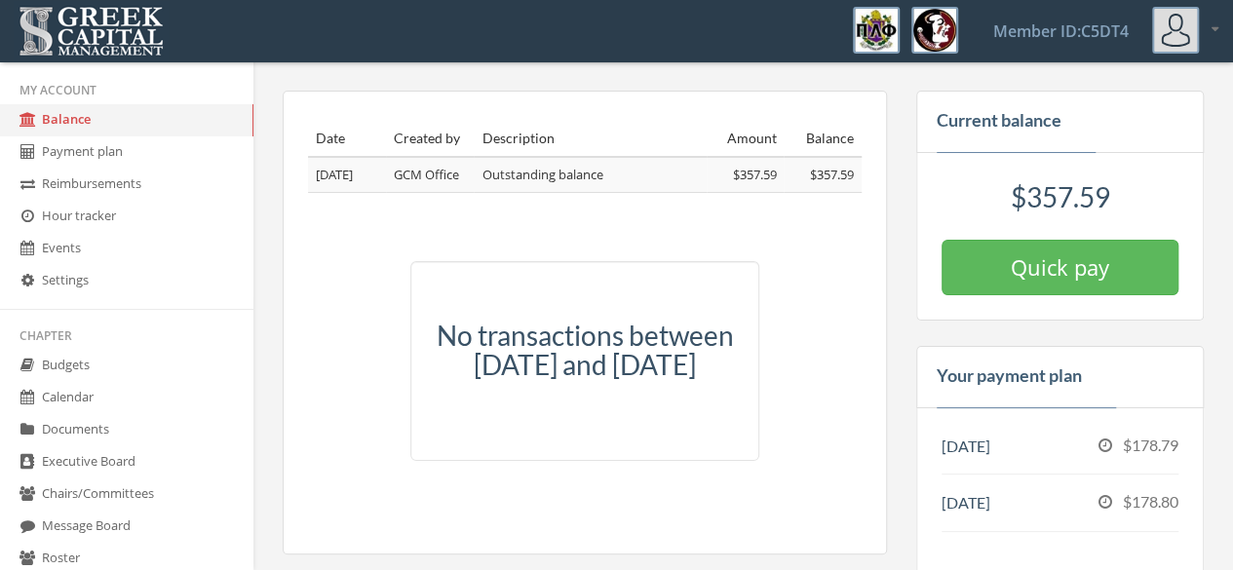
click at [104, 459] on link "Executive Board" at bounding box center [126, 462] width 253 height 32
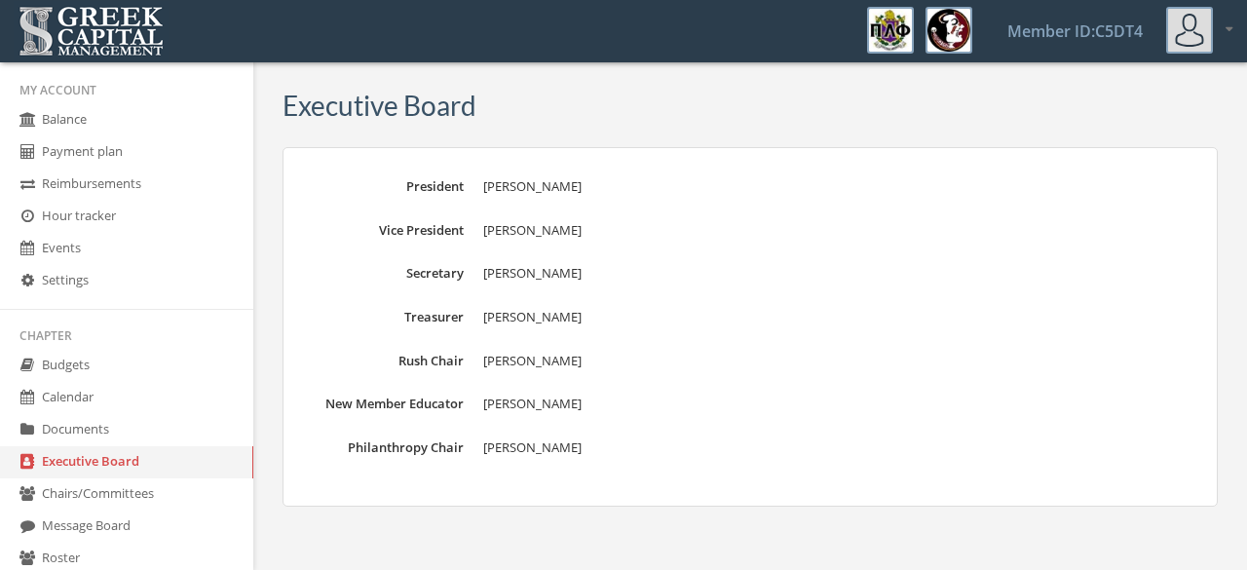
click at [114, 217] on link "Hour tracker" at bounding box center [126, 217] width 253 height 32
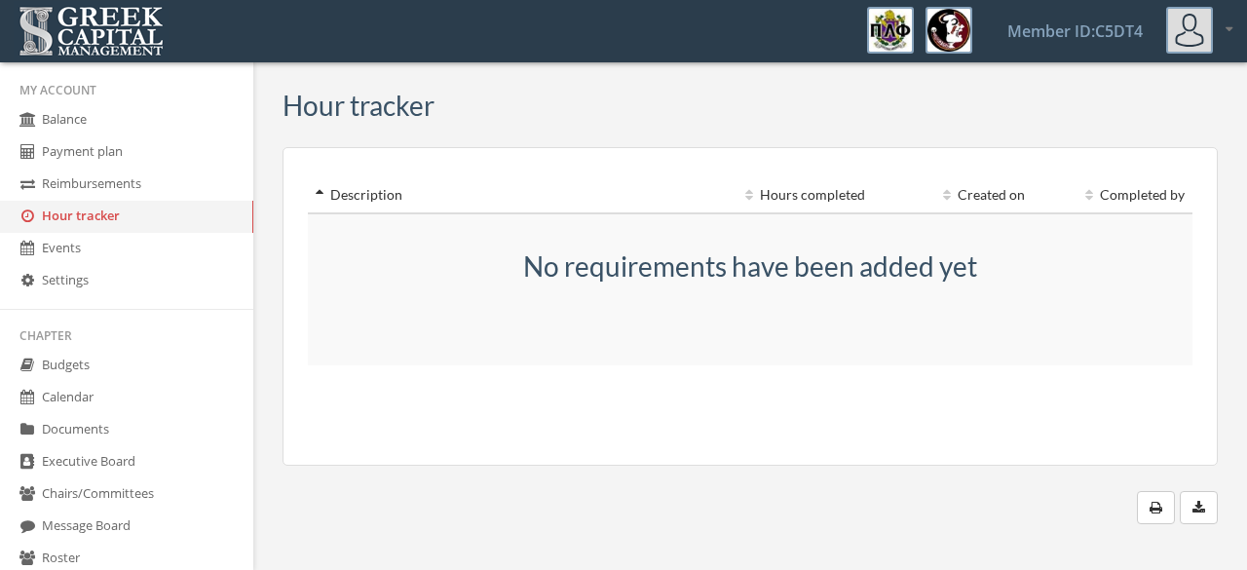
click at [115, 249] on link "Events" at bounding box center [126, 249] width 253 height 32
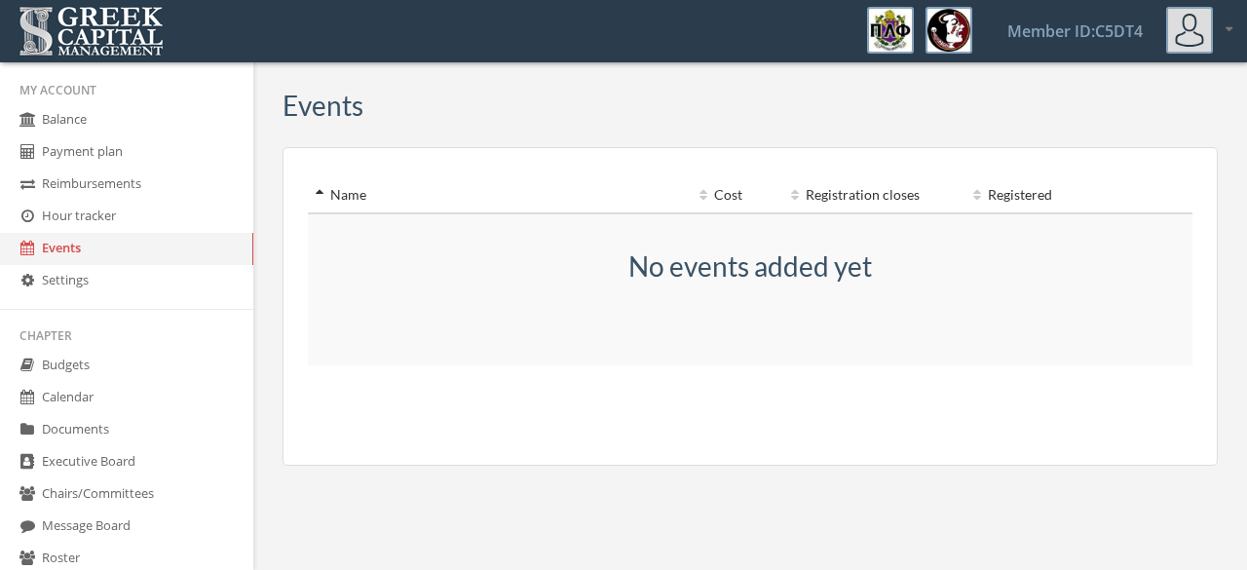
click at [148, 285] on link "Settings" at bounding box center [126, 281] width 253 height 32
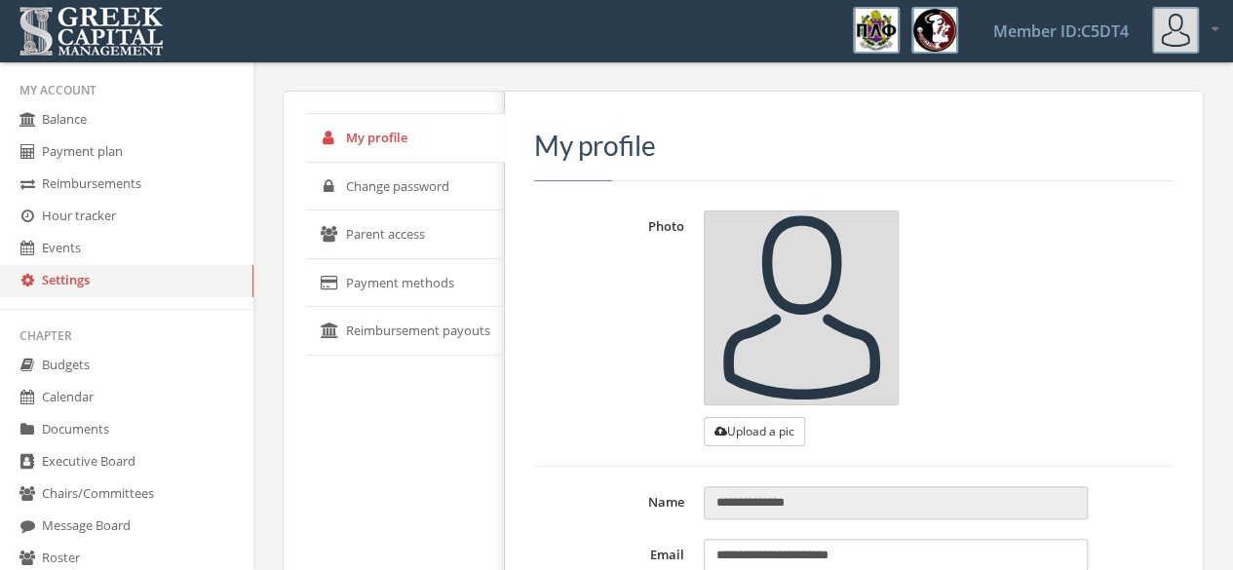
type input "**********"
click at [136, 102] on li "My Account" at bounding box center [126, 90] width 253 height 28
click at [159, 126] on link "Balance" at bounding box center [126, 120] width 253 height 32
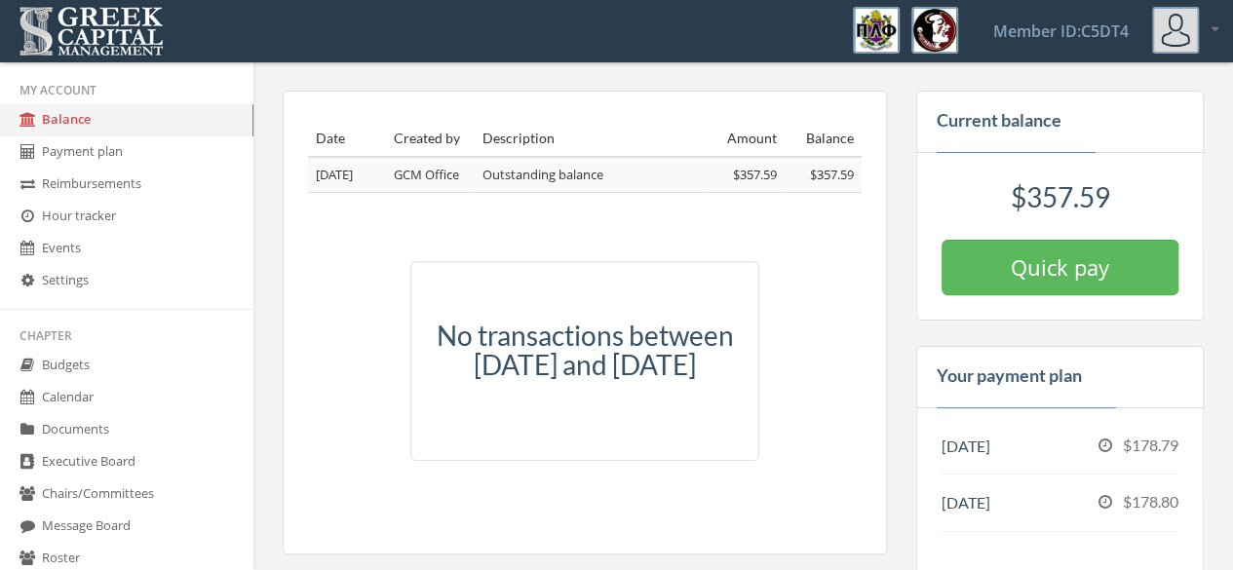
click at [381, 387] on div "No transactions between [DATE] and [DATE]" at bounding box center [584, 356] width 567 height 249
